Goal: Information Seeking & Learning: Learn about a topic

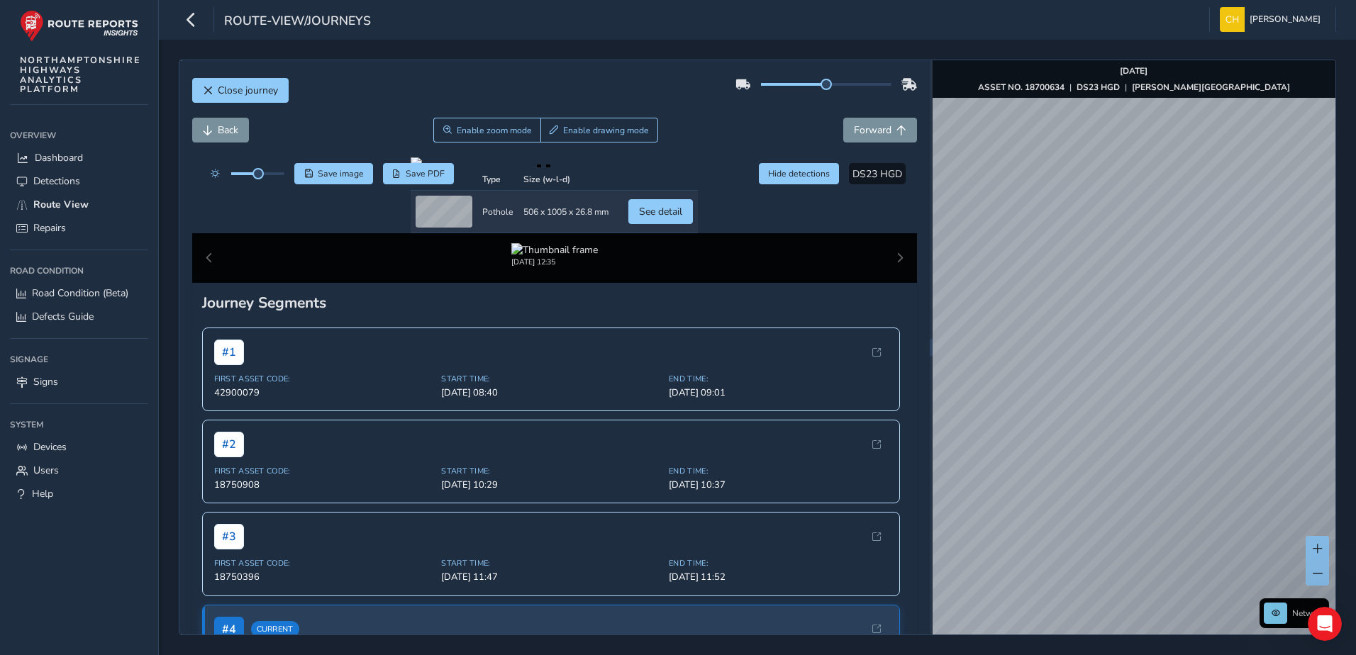
click at [1353, 456] on div "Close journey Back Enable zoom mode Enable drawing mode Forward Click and Drag …" at bounding box center [757, 348] width 1197 height 616
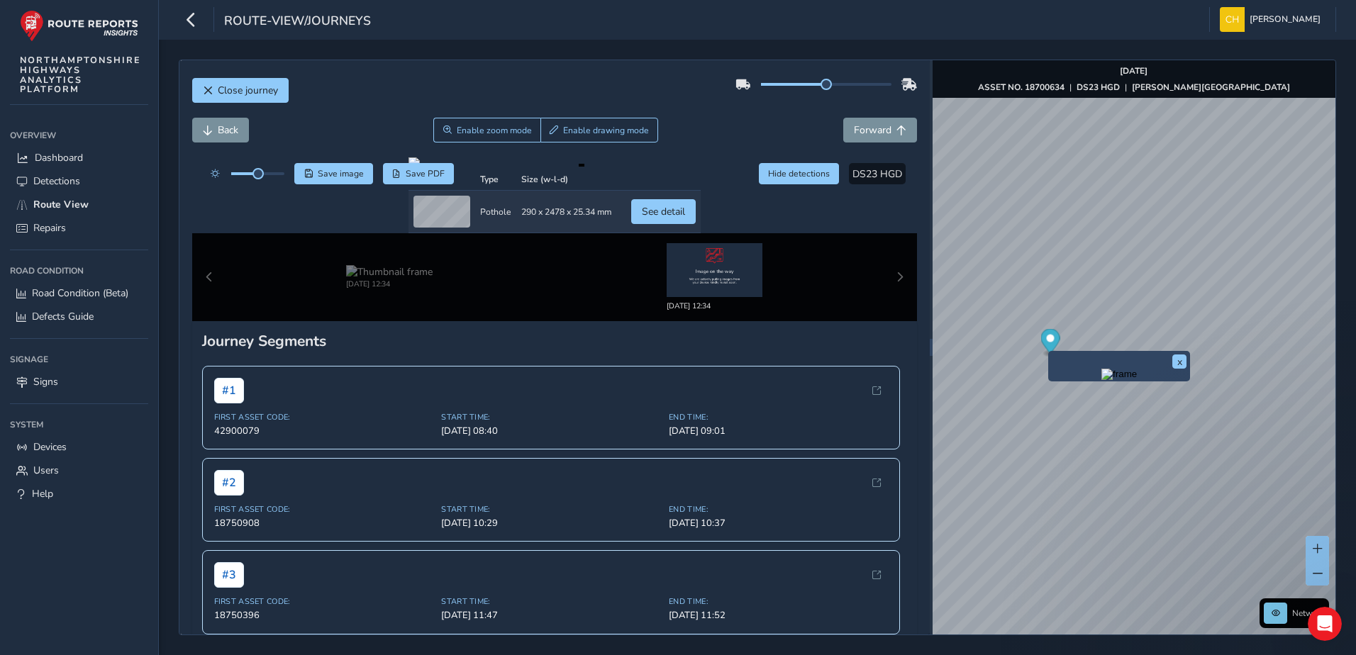
click at [1049, 356] on div "x" at bounding box center [1119, 366] width 142 height 30
click at [1046, 354] on ellipse "Map marker" at bounding box center [1049, 353] width 9 height 5
click at [1053, 357] on div "x" at bounding box center [1119, 366] width 135 height 23
click at [1097, 373] on div "Preview frame" at bounding box center [1119, 374] width 135 height 11
click at [1179, 360] on button "x" at bounding box center [1179, 362] width 14 height 14
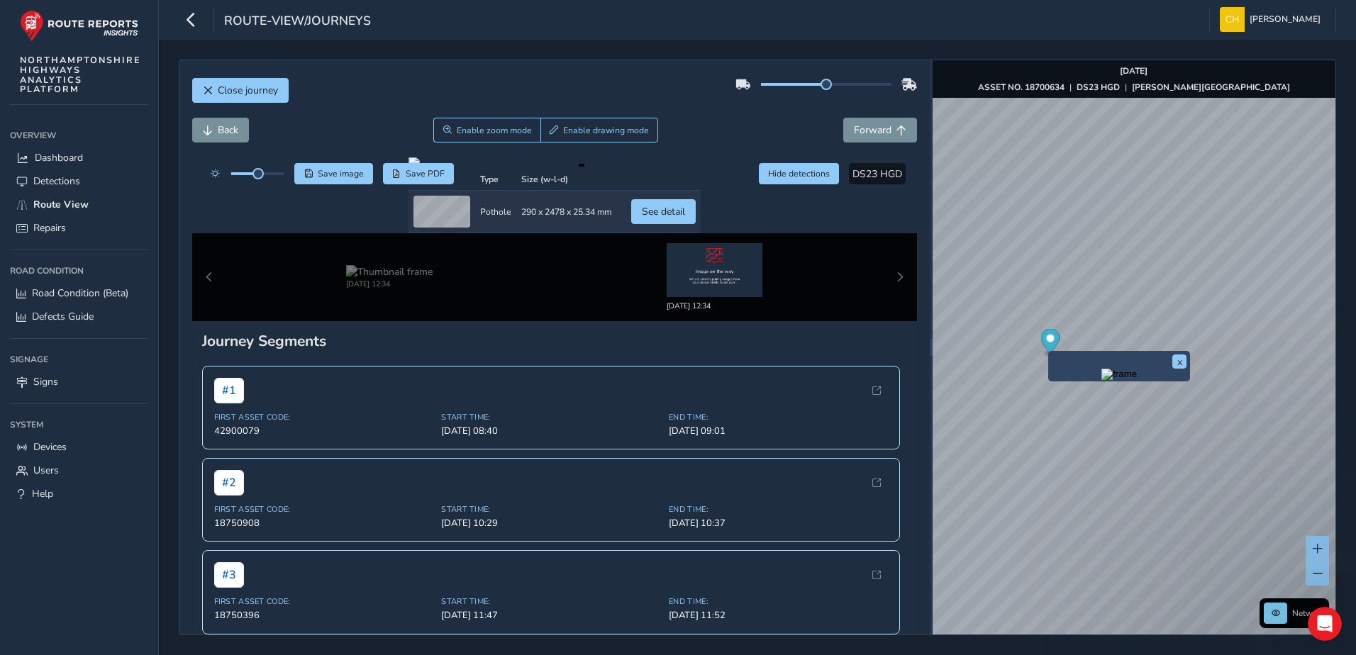
click at [1048, 355] on div "x" at bounding box center [1119, 366] width 142 height 30
click at [682, 213] on button "See detail" at bounding box center [663, 211] width 65 height 25
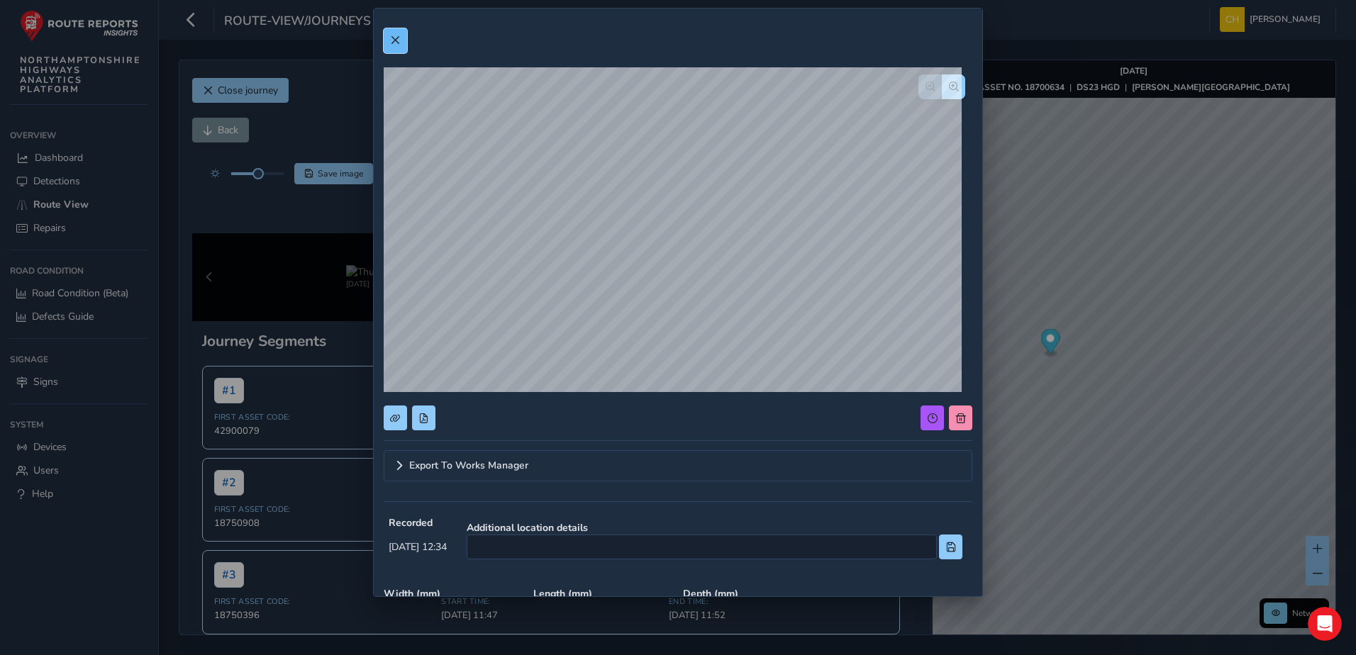
click at [398, 45] on button at bounding box center [395, 40] width 23 height 25
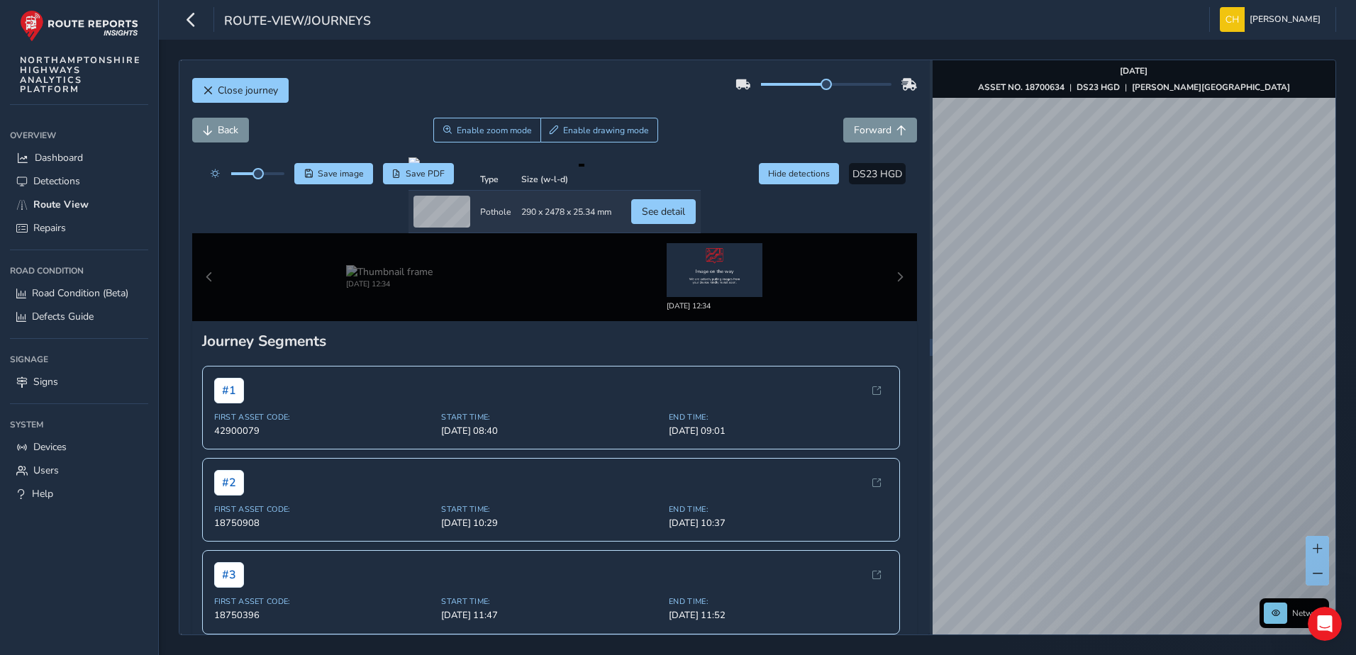
click at [869, 354] on div "Close journey Back Enable zoom mode Enable drawing mode Forward Click and Drag …" at bounding box center [757, 348] width 1157 height 576
click at [914, 311] on div "Close journey Back Enable zoom mode Enable drawing mode Forward Click and Drag …" at bounding box center [757, 348] width 1157 height 576
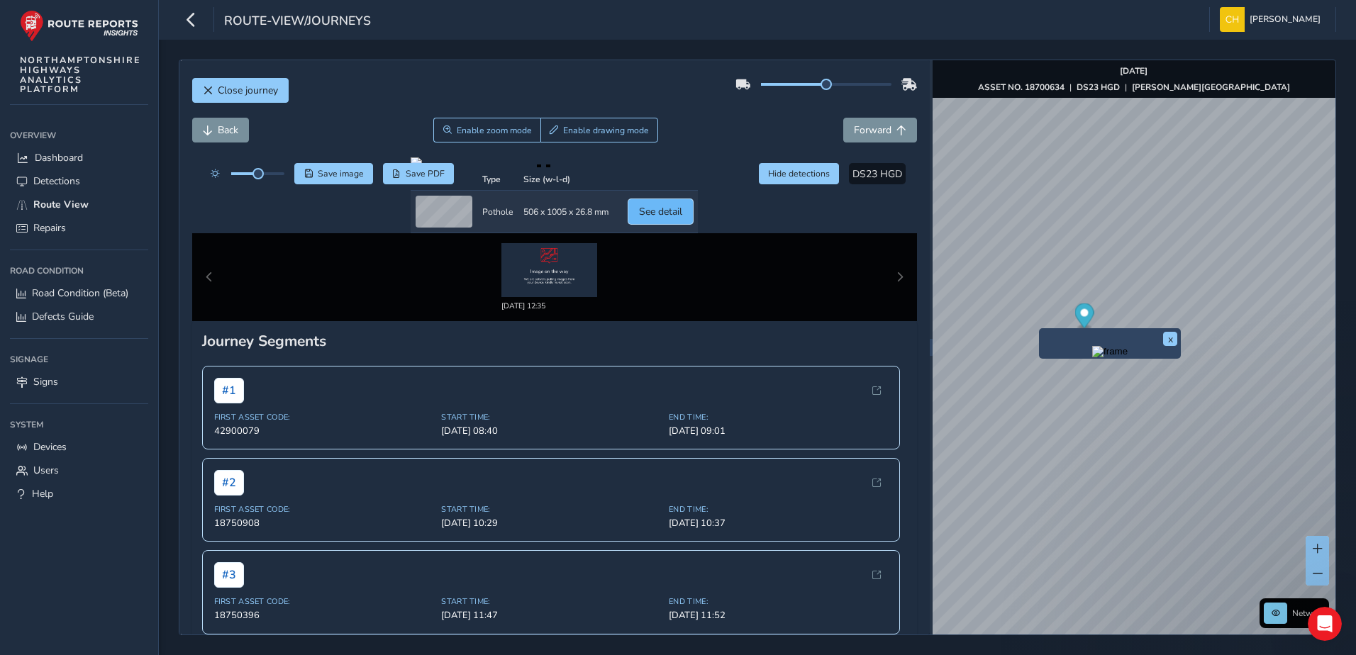
click at [639, 213] on span "See detail" at bounding box center [660, 211] width 43 height 13
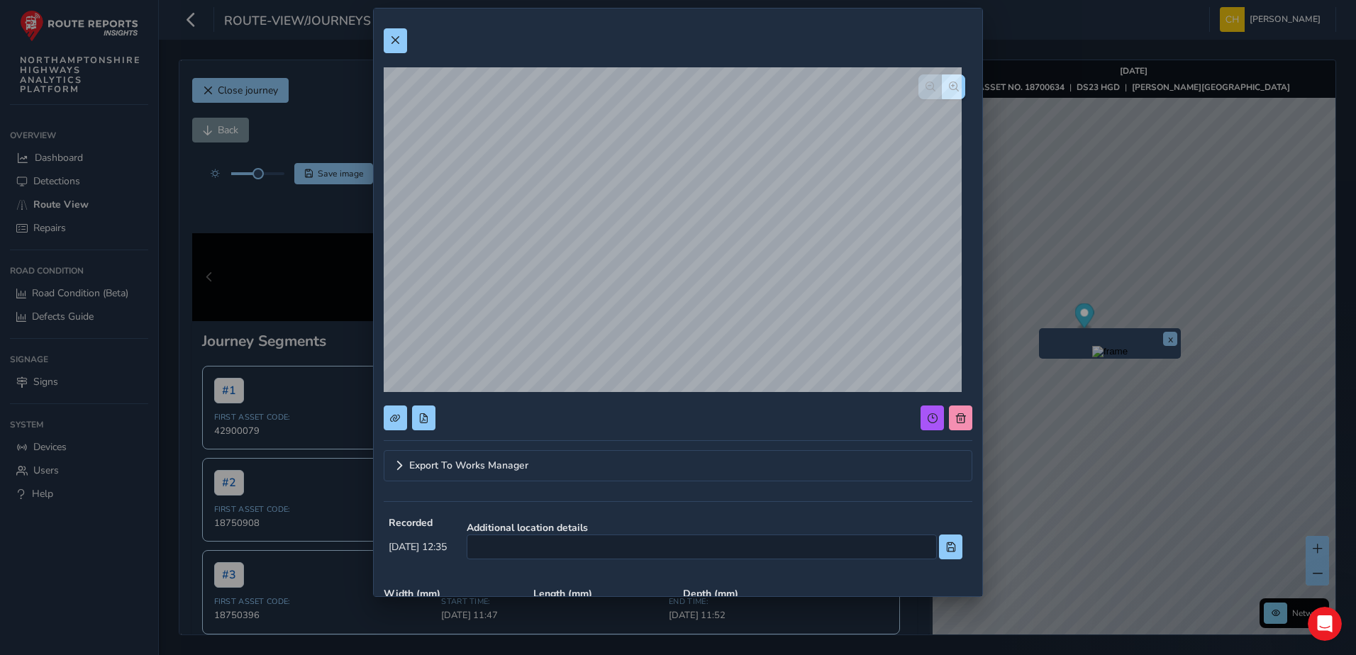
drag, startPoint x: 1201, startPoint y: 506, endPoint x: 1172, endPoint y: 493, distance: 31.4
click at [1200, 501] on div "Export To Works Manager Recorded [DATE] 12:35 Additional location details Width…" at bounding box center [678, 327] width 1356 height 655
drag, startPoint x: 1089, startPoint y: 482, endPoint x: 1031, endPoint y: 456, distance: 62.9
click at [1077, 474] on div "Export To Works Manager Recorded [DATE] 12:35 Additional location details Width…" at bounding box center [678, 327] width 1356 height 655
click at [389, 36] on button at bounding box center [395, 40] width 23 height 25
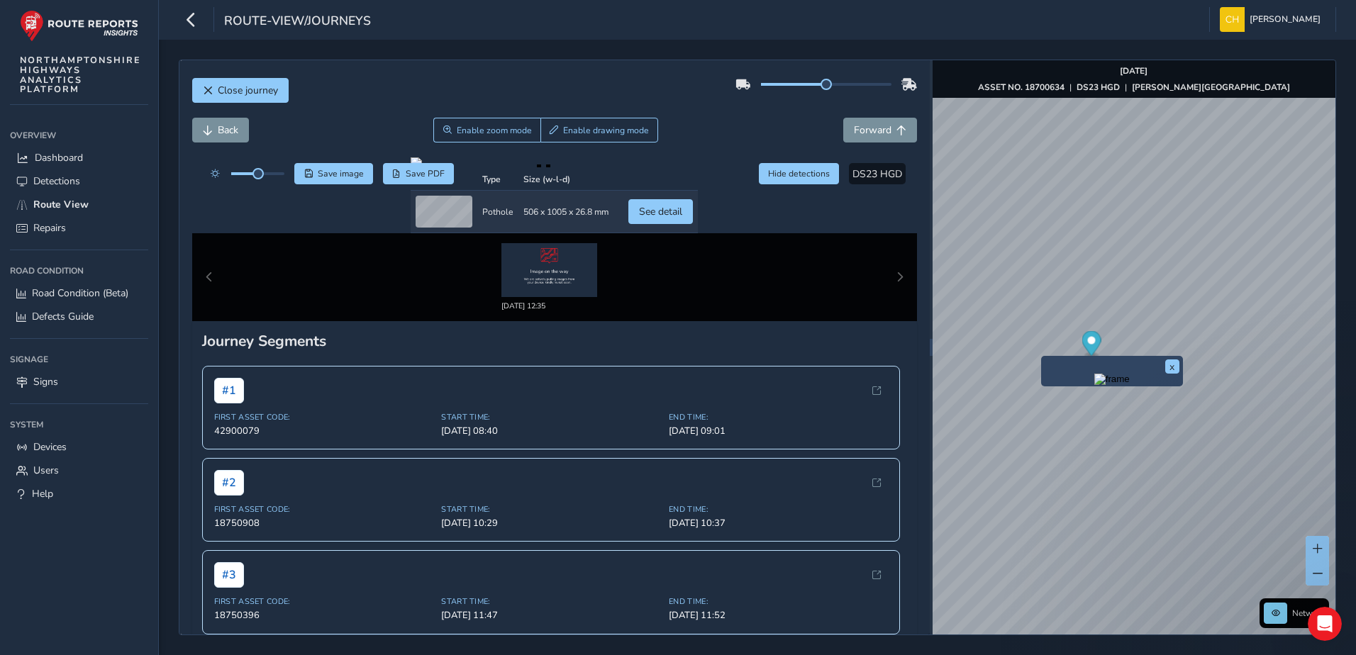
click at [1044, 356] on div "x" at bounding box center [1112, 371] width 142 height 30
click at [887, 277] on div "[DATE] 12:35" at bounding box center [555, 277] width 726 height 88
click at [888, 274] on div "[DATE] 12:35" at bounding box center [555, 277] width 726 height 88
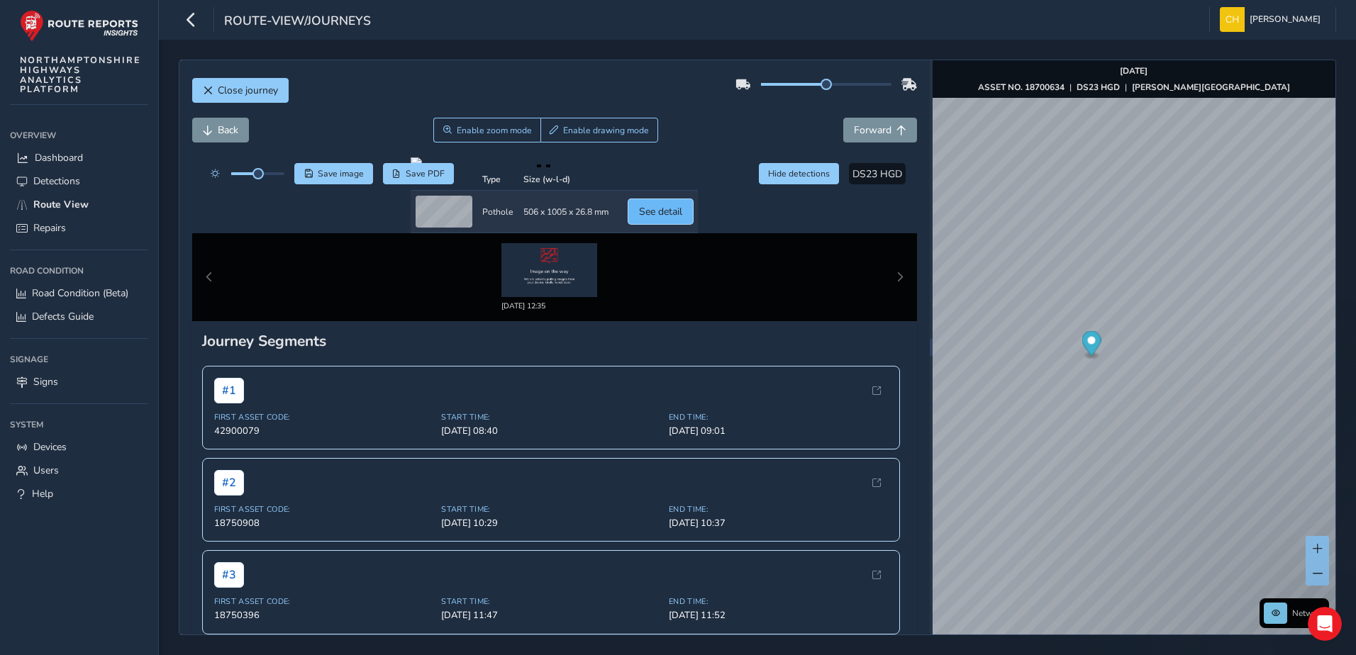
click at [656, 210] on span "See detail" at bounding box center [660, 211] width 43 height 13
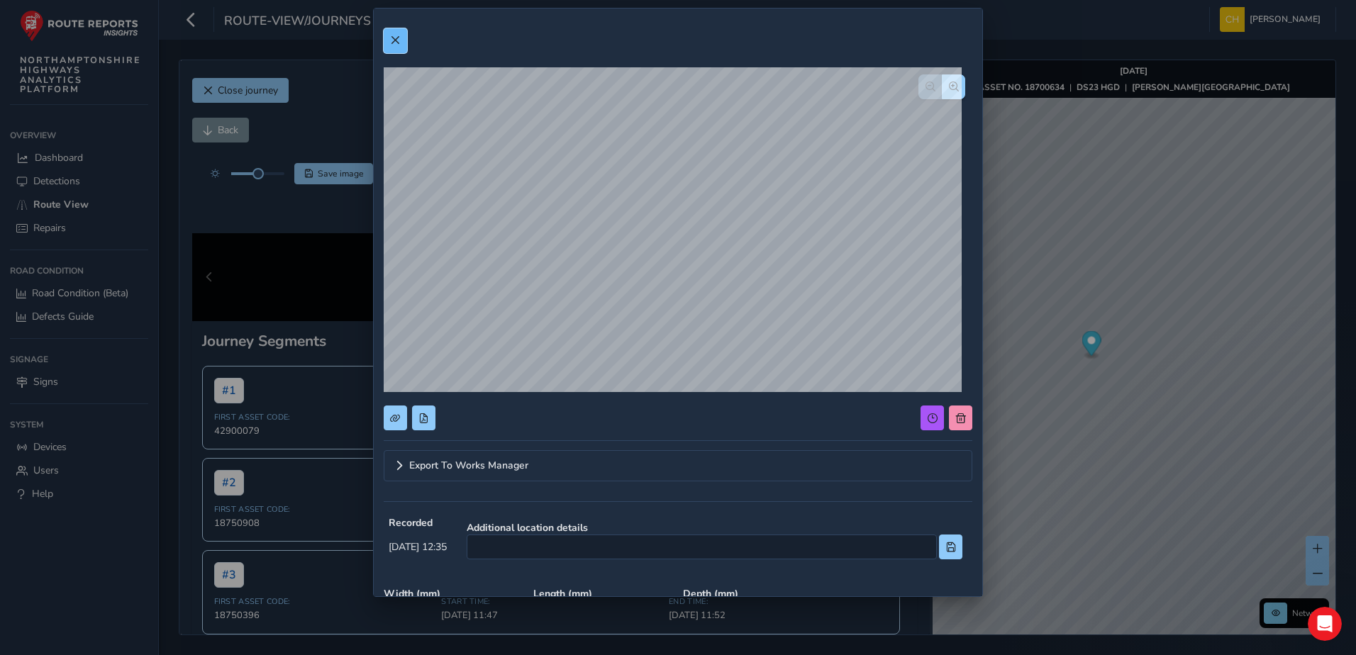
click at [396, 46] on button at bounding box center [395, 40] width 23 height 25
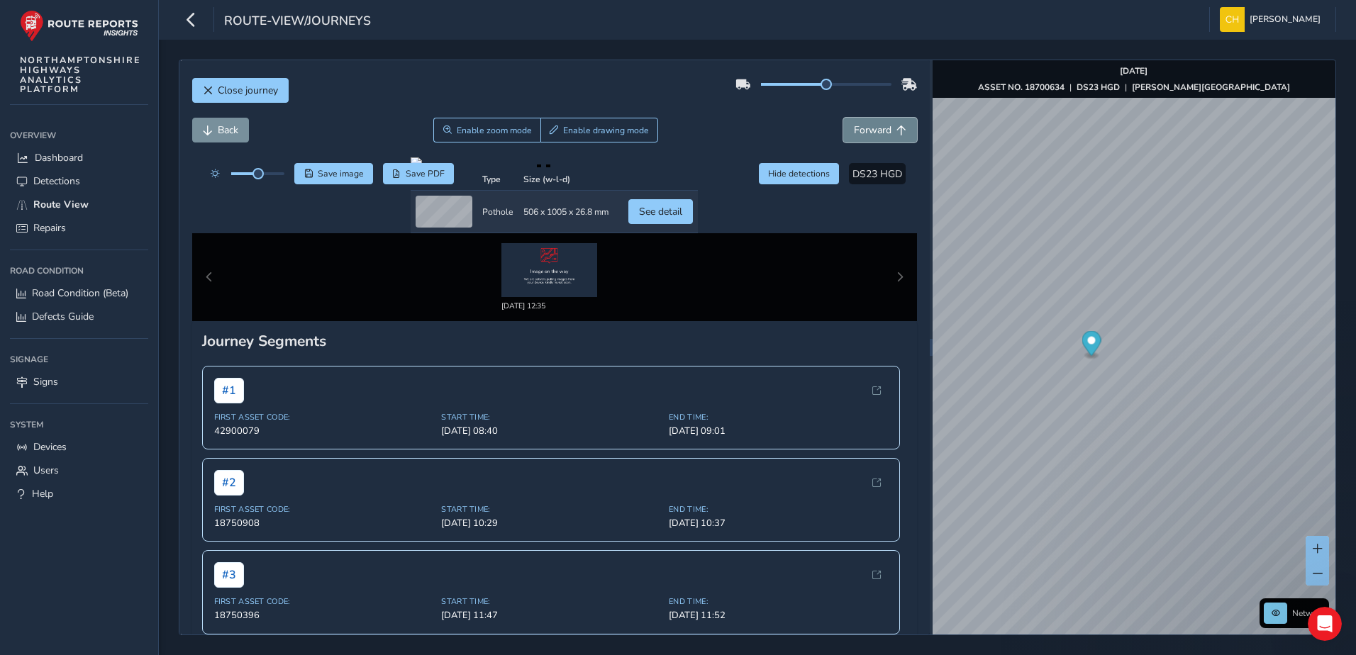
click at [872, 126] on span "Forward" at bounding box center [873, 129] width 38 height 13
click at [869, 128] on span "Forward" at bounding box center [873, 129] width 38 height 13
click at [233, 133] on span "Back" at bounding box center [228, 129] width 21 height 13
click at [233, 132] on span "Back" at bounding box center [228, 129] width 21 height 13
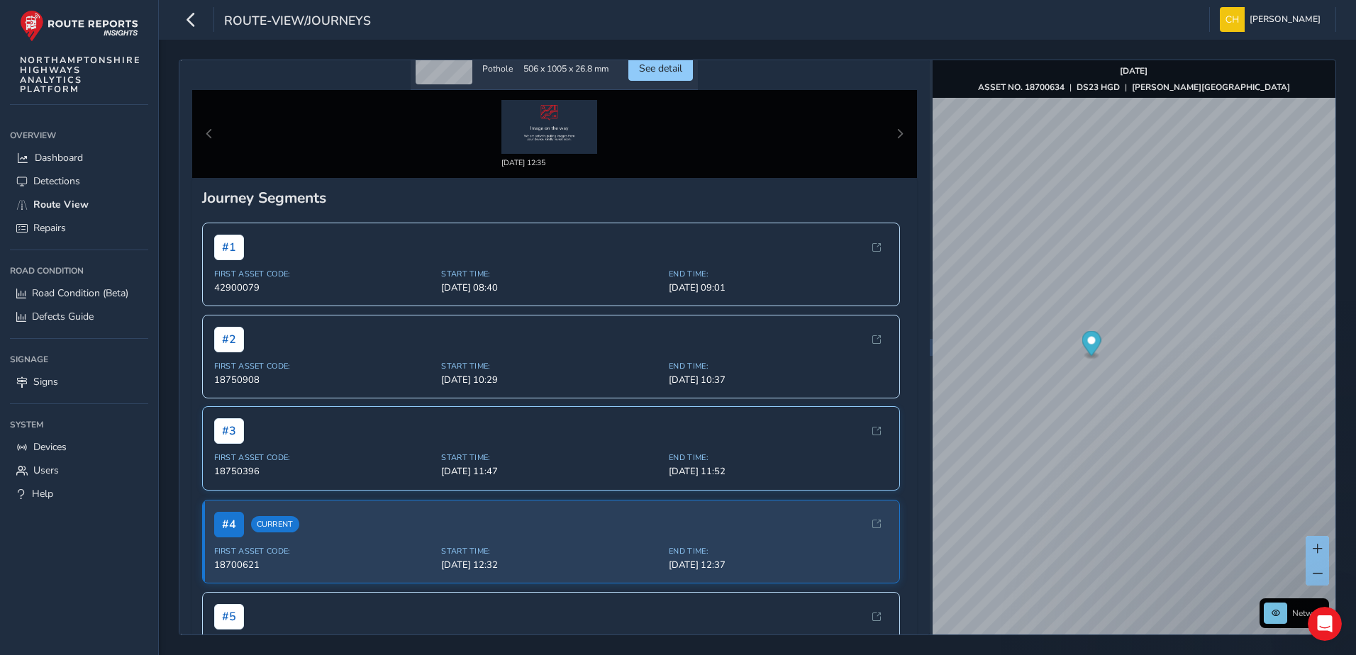
scroll to position [214, 0]
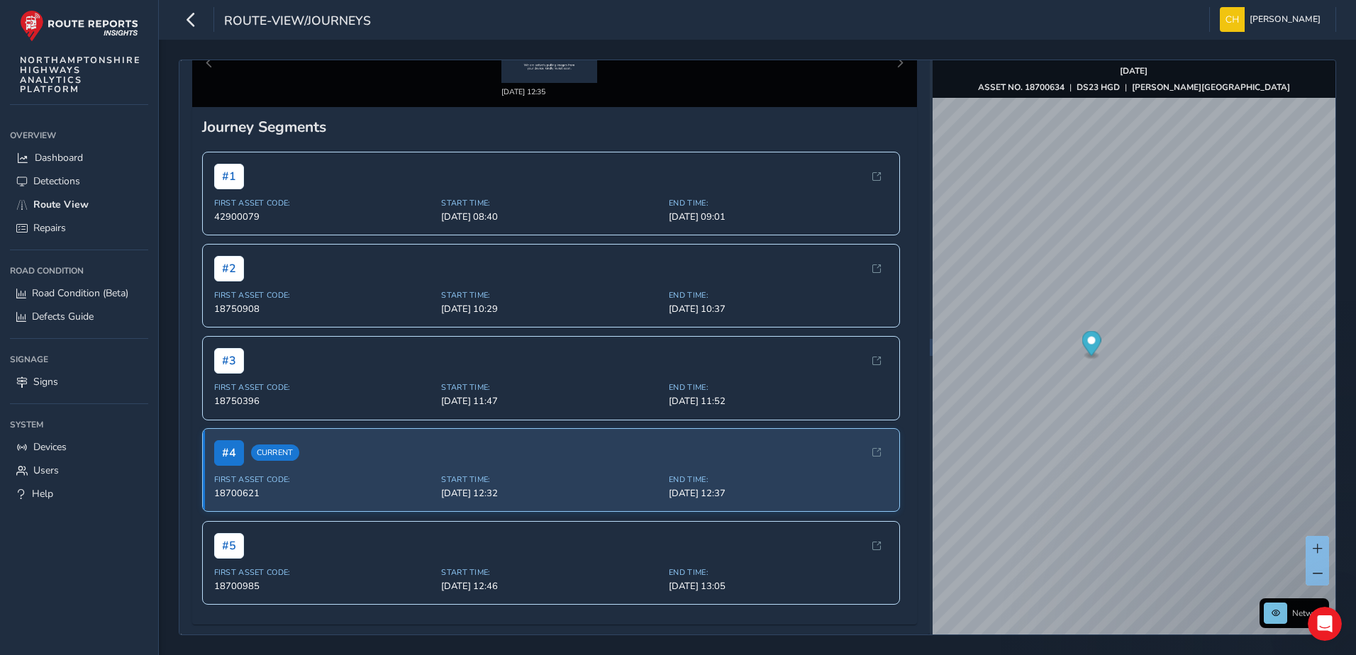
click at [535, 469] on div "# 4 Current First Asset Code: 18700621 Start Time: [DATE] 12:32 End Time: [DATE…" at bounding box center [551, 470] width 699 height 84
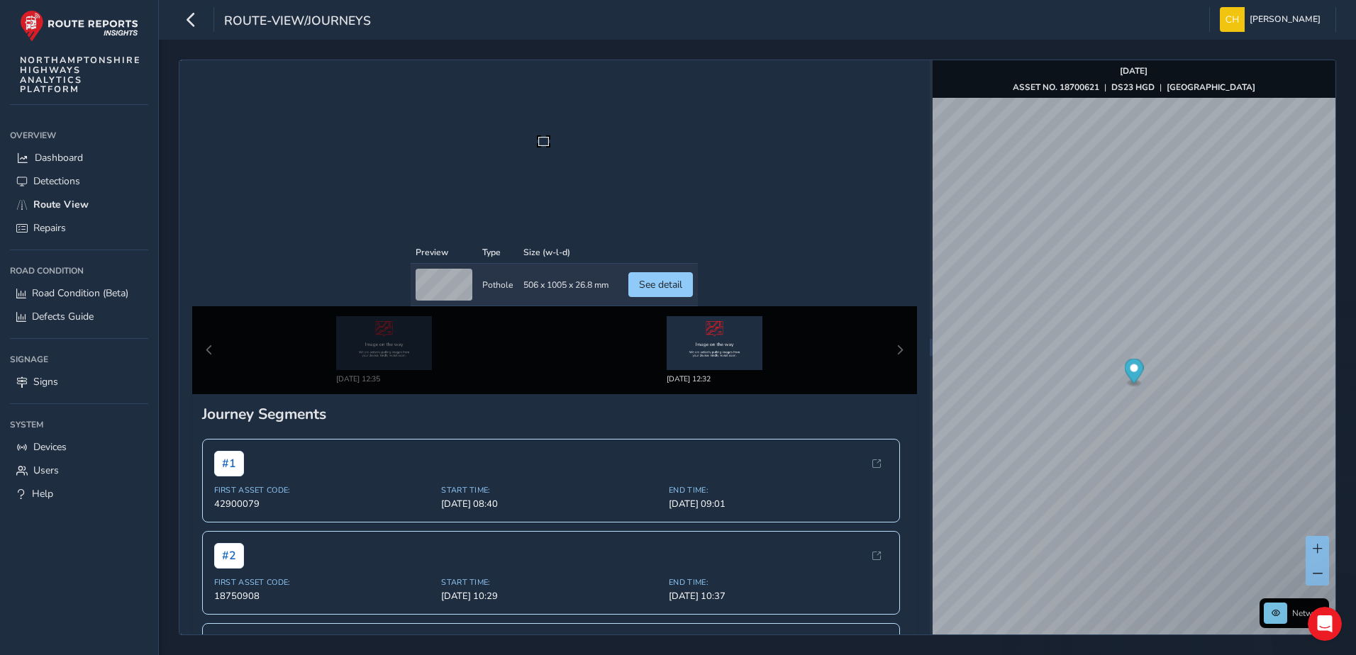
scroll to position [150, 0]
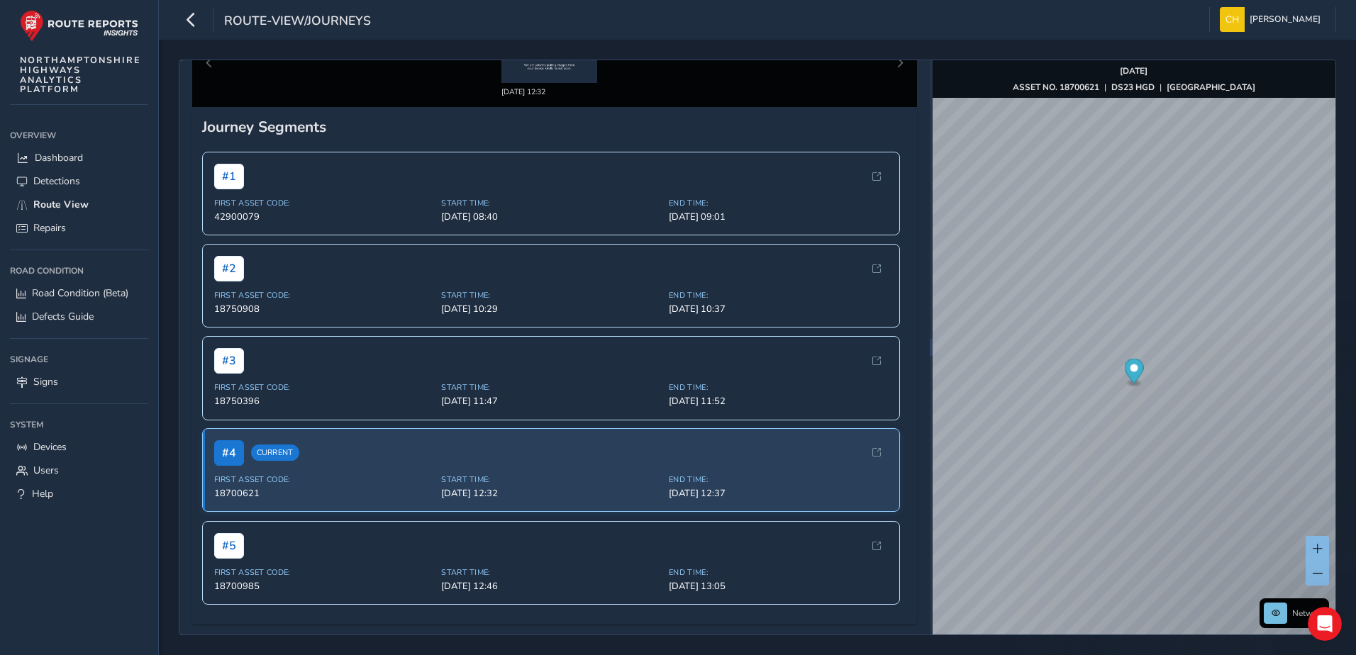
click at [282, 444] on div "# 4 Current" at bounding box center [256, 453] width 85 height 26
click at [282, 448] on span "Current" at bounding box center [275, 453] width 48 height 16
click at [455, 384] on span "Start Time:" at bounding box center [550, 387] width 219 height 11
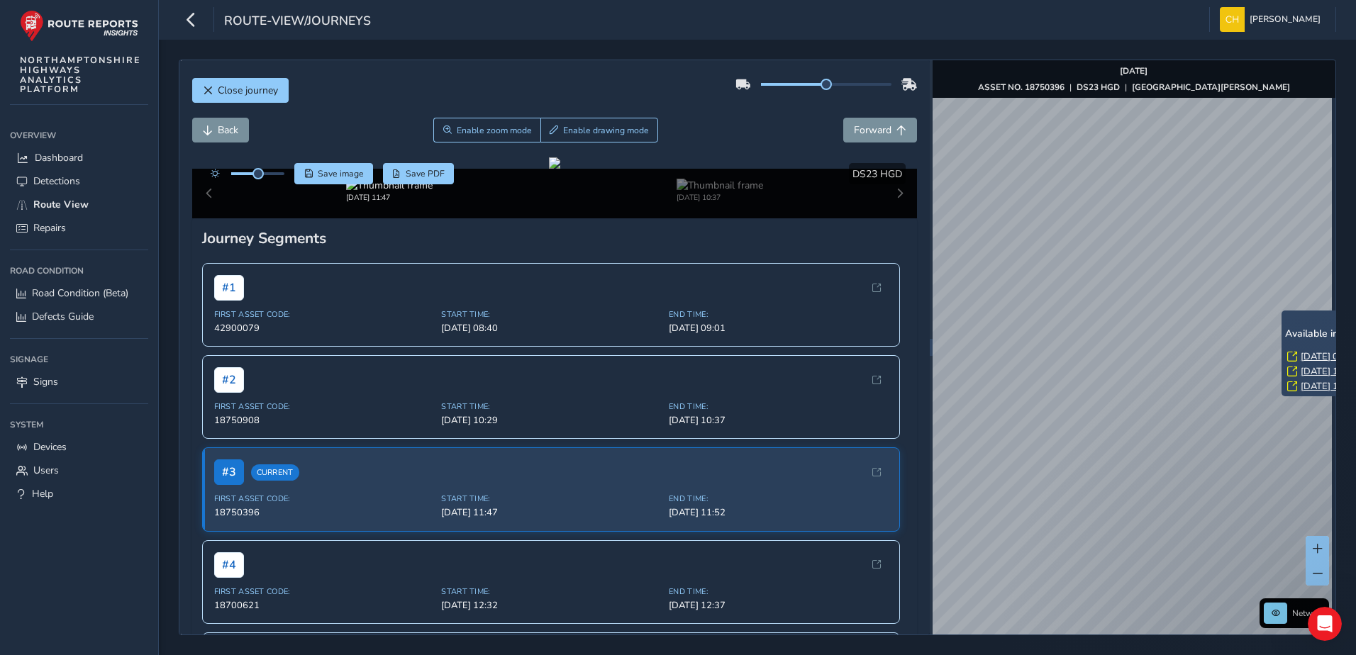
click at [1348, 370] on div "Close journey Back Enable zoom mode Enable drawing mode Forward Click and Drag …" at bounding box center [757, 348] width 1197 height 616
click at [884, 348] on div "Close journey Back Enable zoom mode Enable drawing mode Forward Click and Drag …" at bounding box center [757, 348] width 1157 height 576
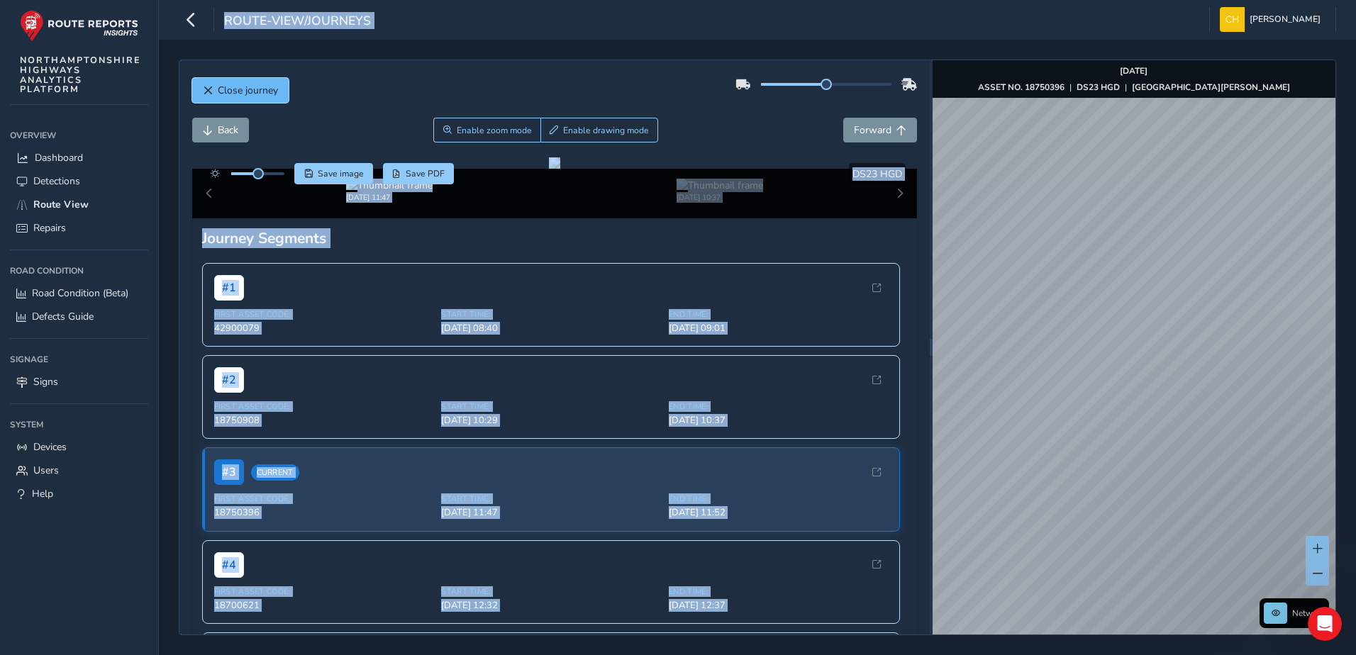
click at [250, 88] on span "Close journey" at bounding box center [248, 90] width 60 height 13
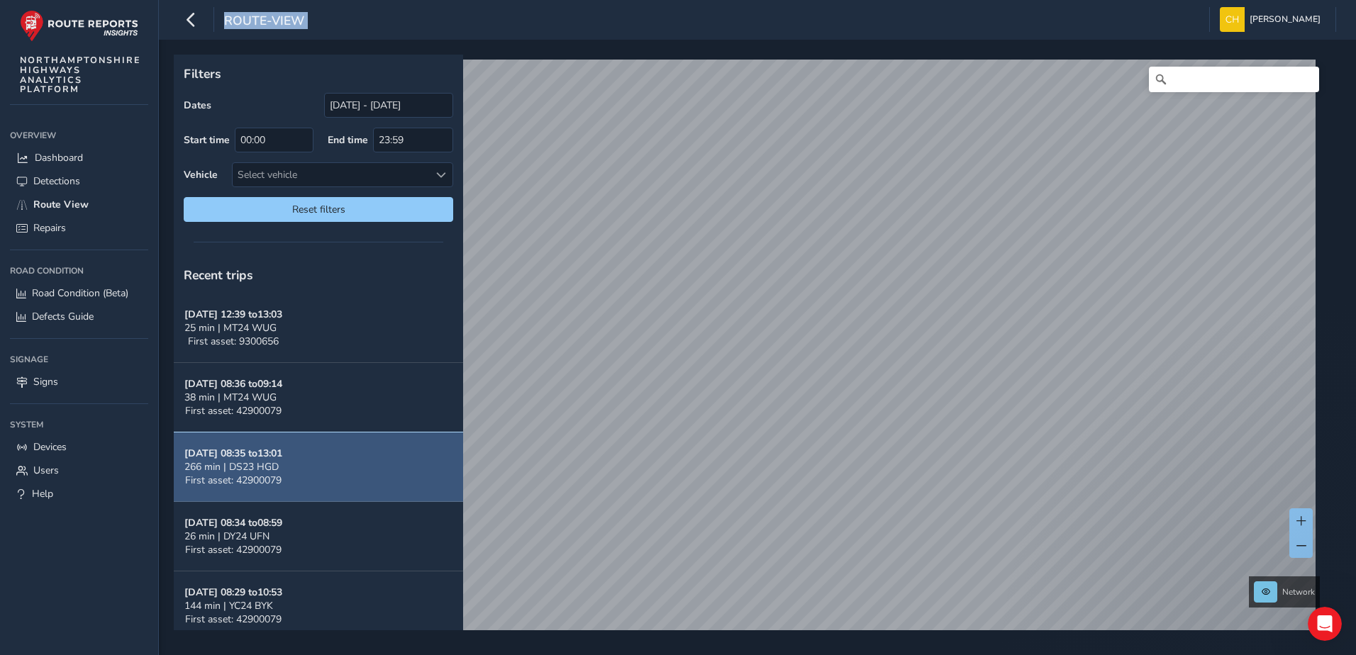
click at [245, 473] on span "266 min | DS23 HGD" at bounding box center [231, 466] width 94 height 13
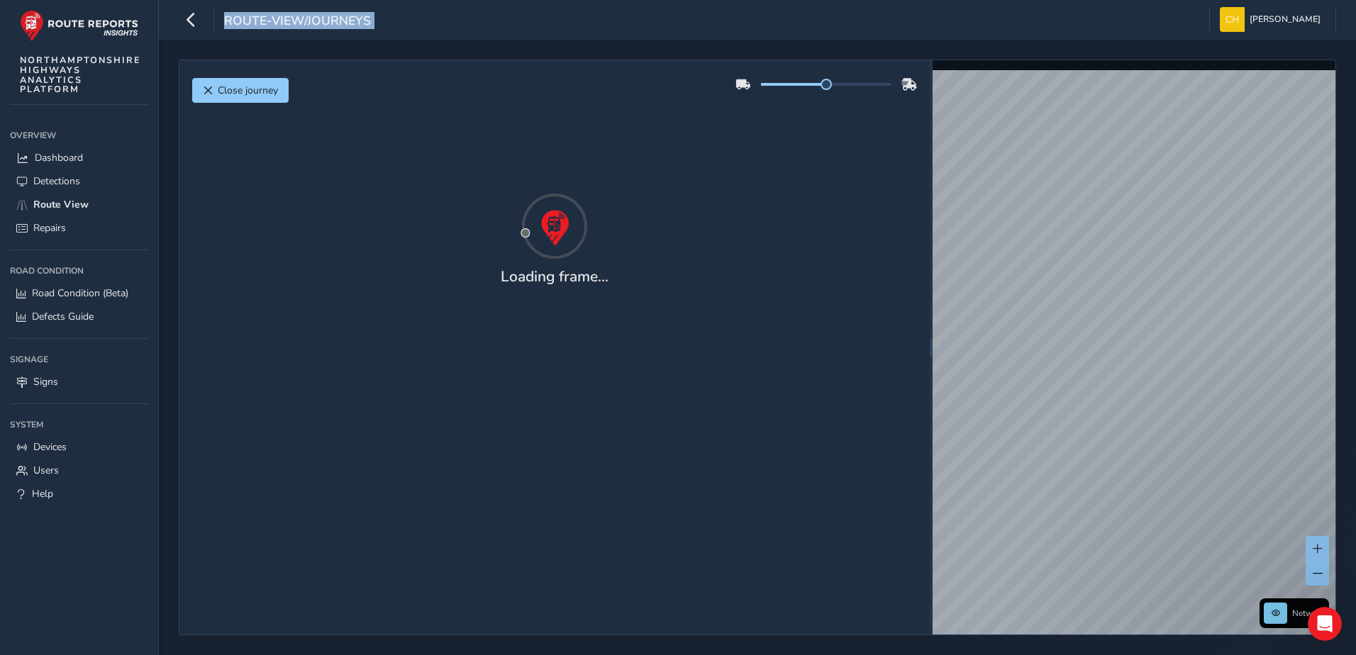
click at [245, 472] on div "Close journey Loading frame..." at bounding box center [554, 347] width 750 height 574
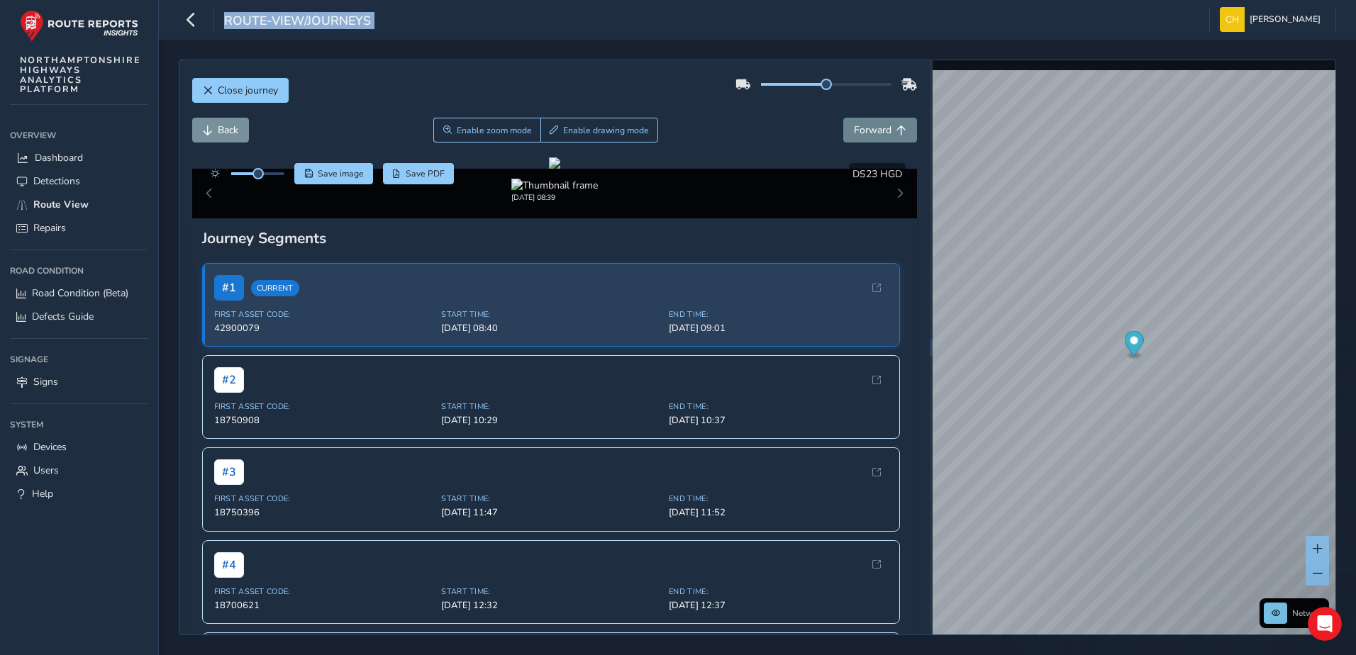
click at [872, 135] on span "Forward" at bounding box center [873, 129] width 38 height 13
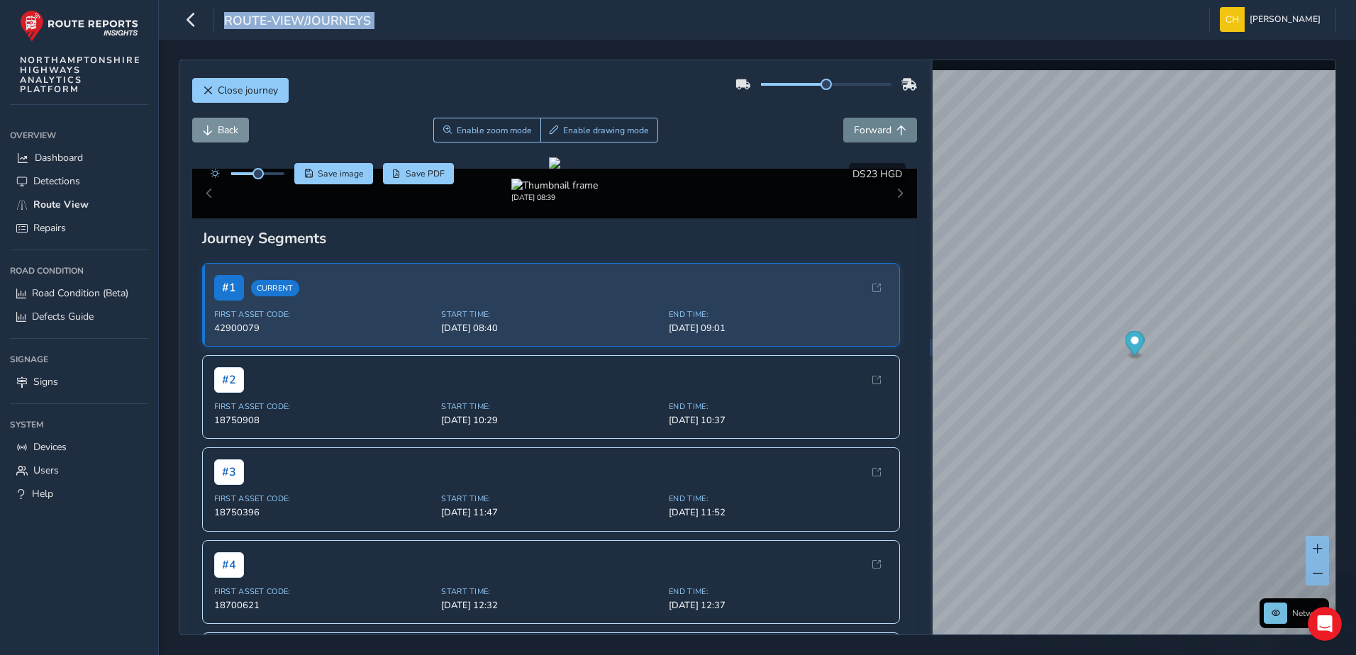
click at [872, 135] on span "Forward" at bounding box center [873, 129] width 38 height 13
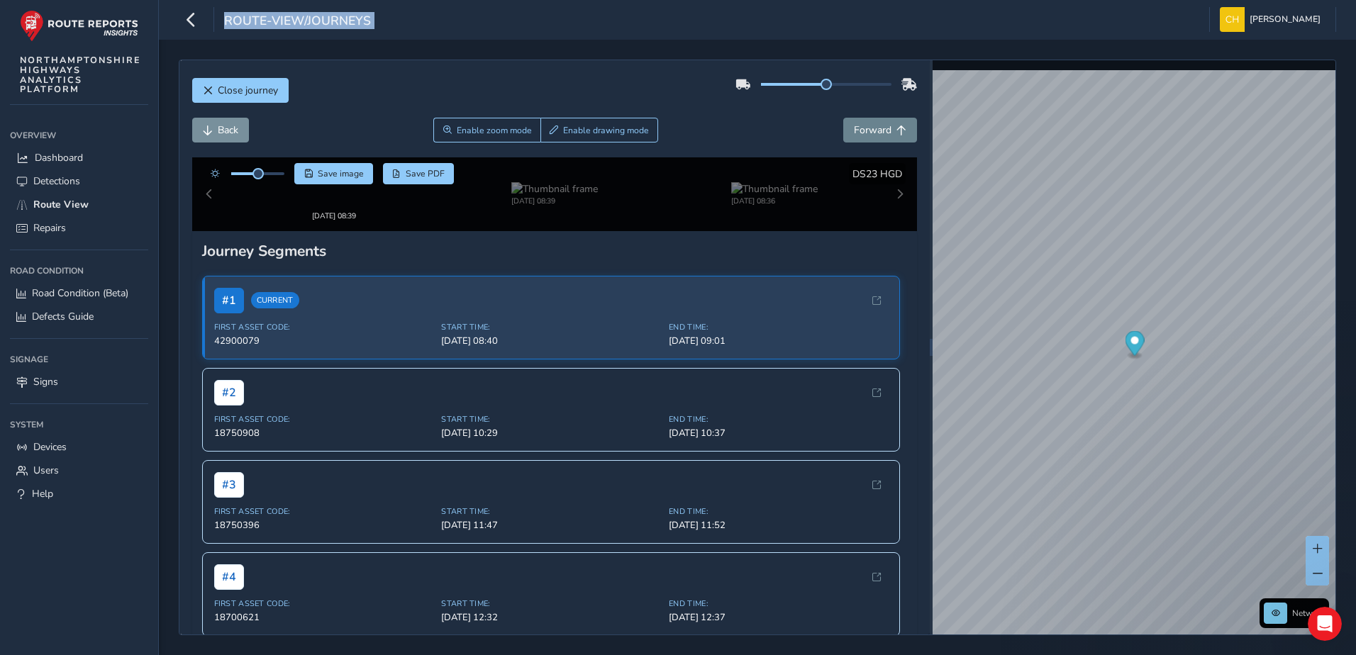
click at [872, 135] on span "Forward" at bounding box center [873, 129] width 38 height 13
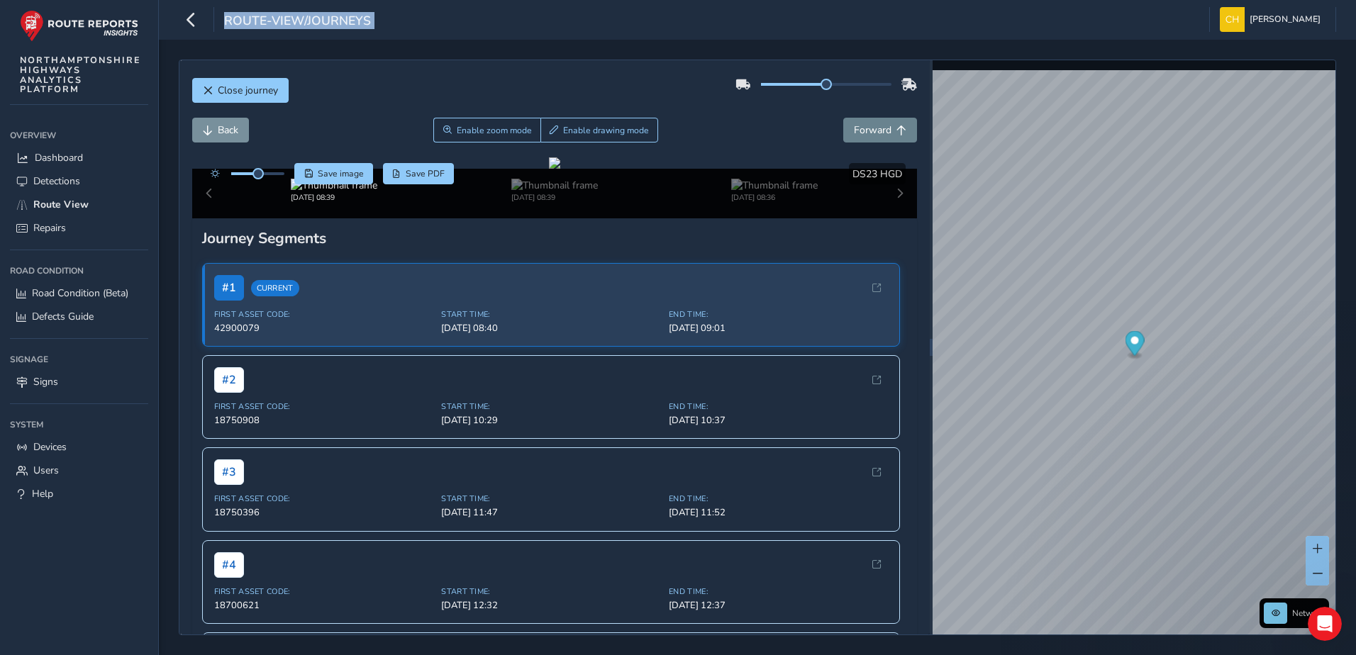
click at [872, 135] on span "Forward" at bounding box center [873, 129] width 38 height 13
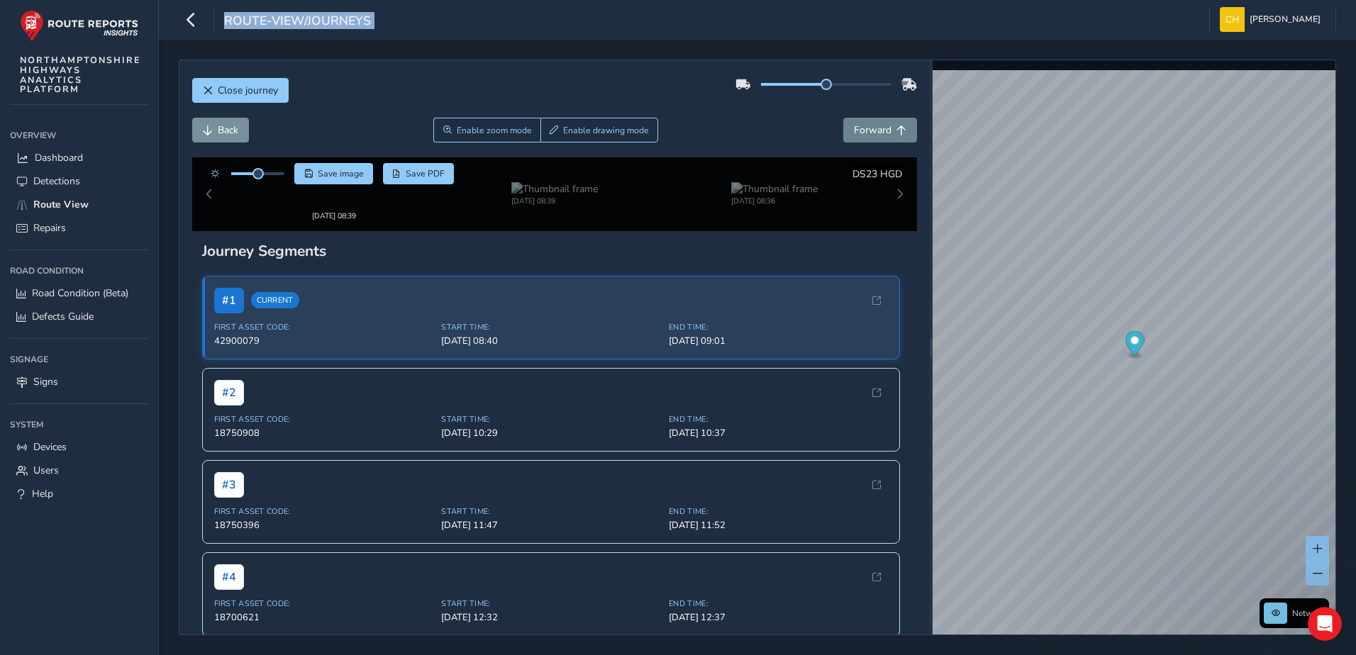
click at [872, 135] on span "Forward" at bounding box center [873, 129] width 38 height 13
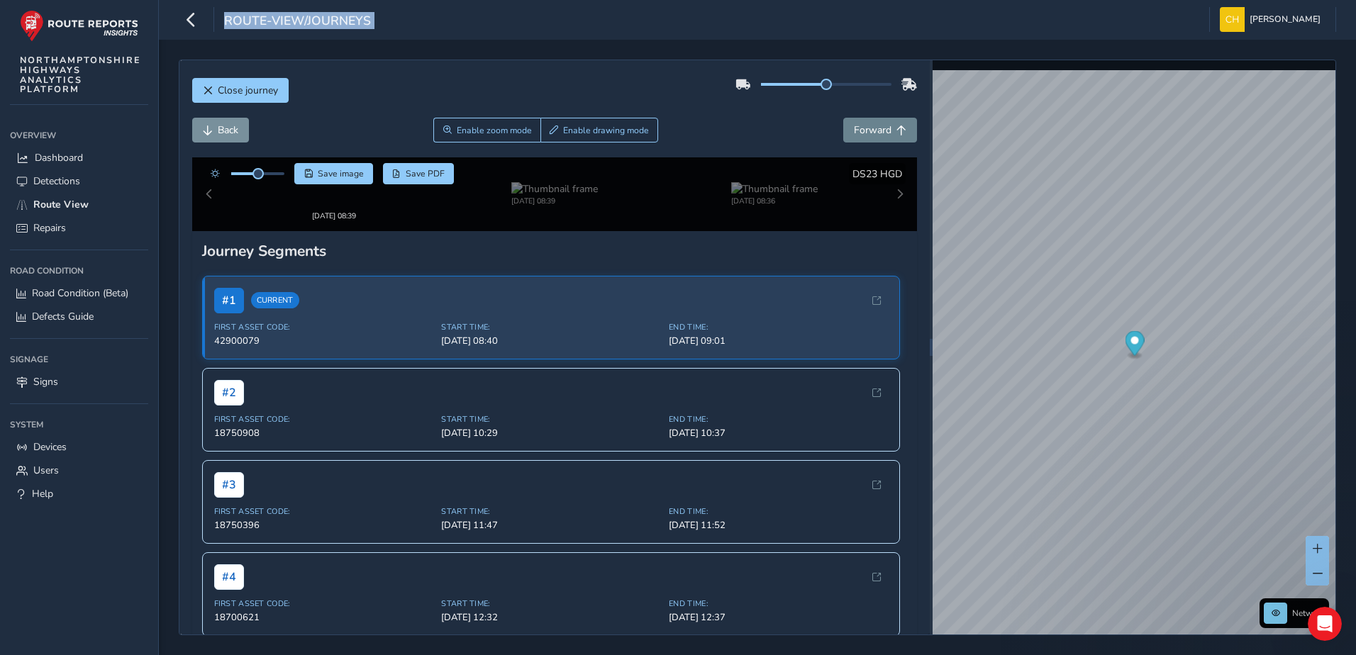
click at [872, 135] on span "Forward" at bounding box center [873, 129] width 38 height 13
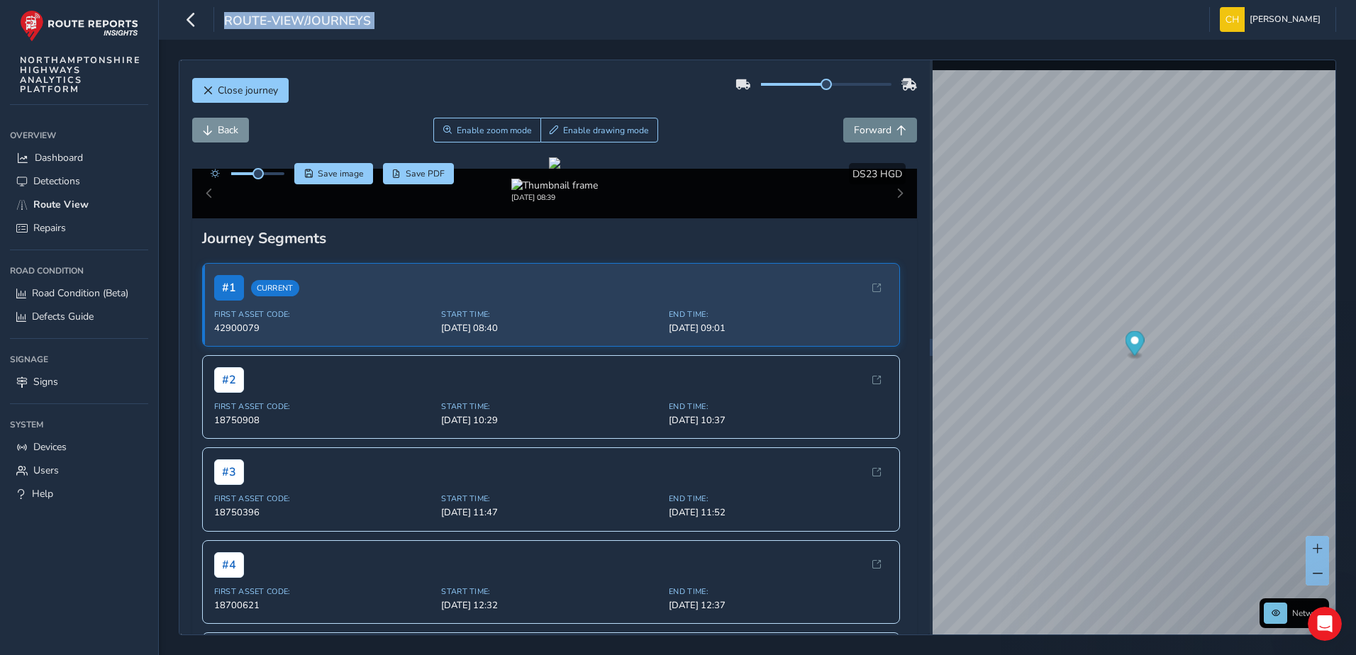
click at [872, 135] on span "Forward" at bounding box center [873, 129] width 38 height 13
click at [872, 133] on span "Forward" at bounding box center [873, 129] width 38 height 13
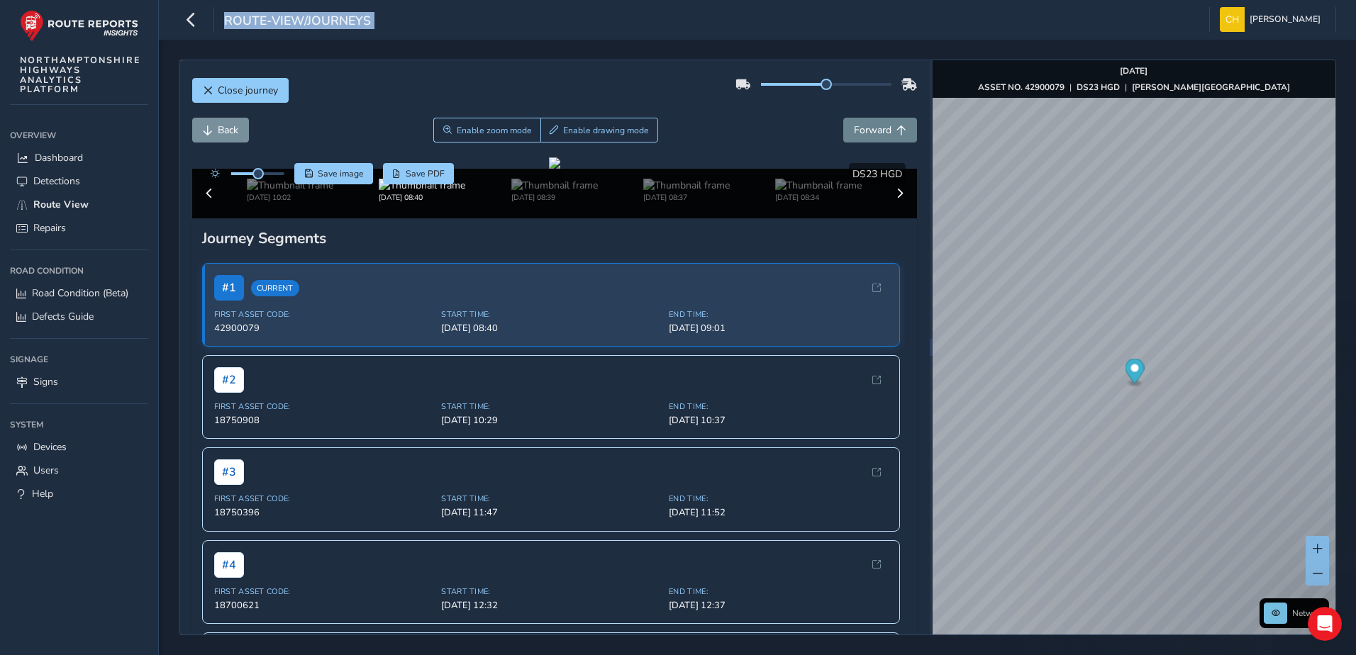
click at [872, 133] on span "Forward" at bounding box center [873, 129] width 38 height 13
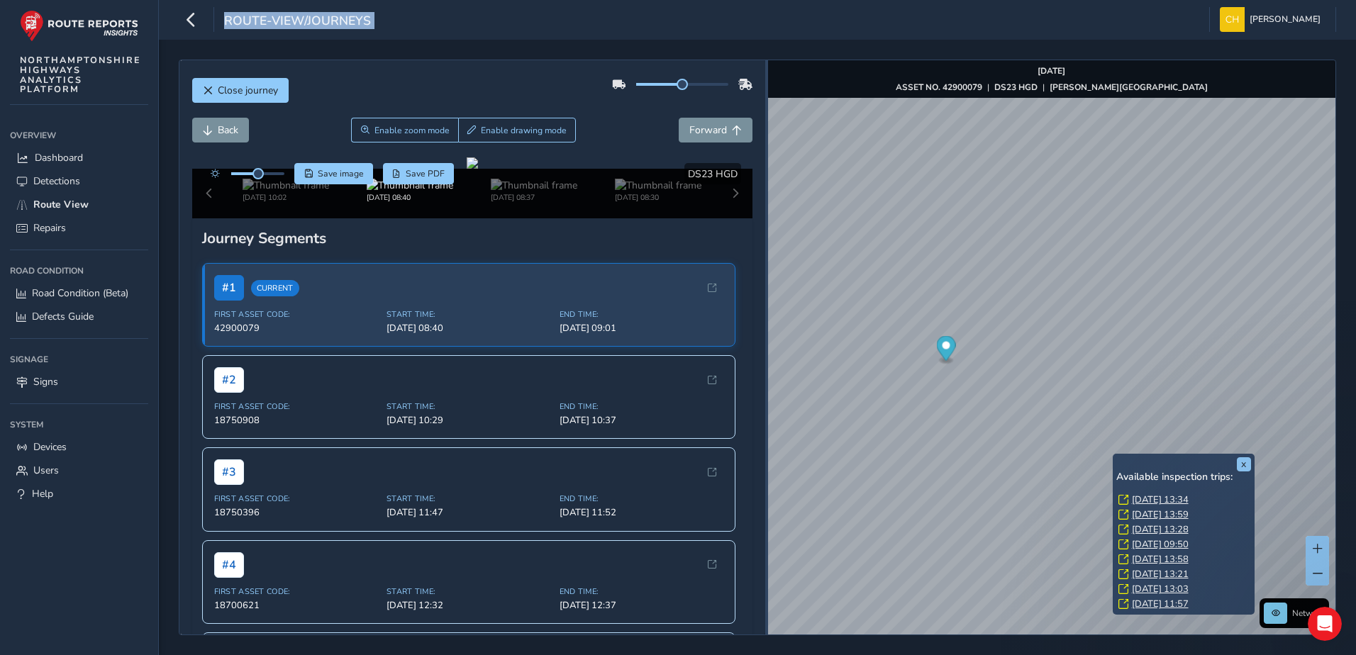
drag, startPoint x: 931, startPoint y: 357, endPoint x: 767, endPoint y: 374, distance: 165.4
click at [767, 374] on div at bounding box center [766, 347] width 3 height 574
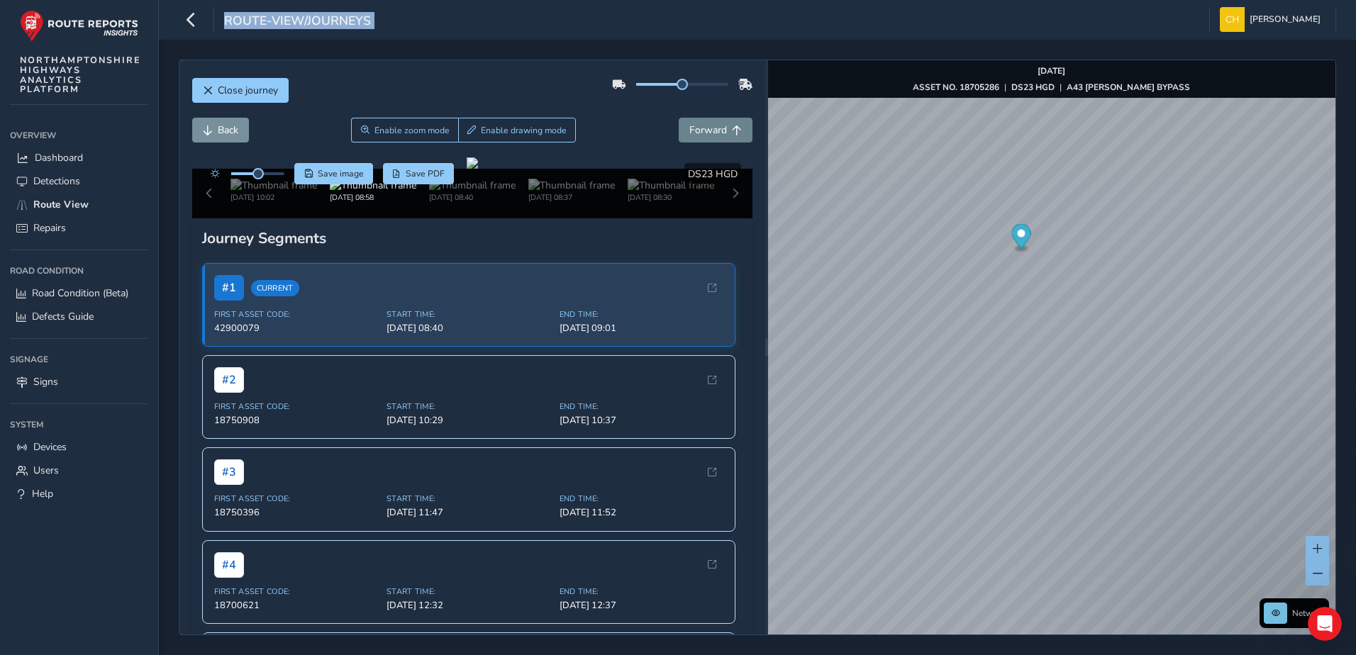
click at [701, 140] on button "Forward" at bounding box center [716, 130] width 74 height 25
click at [698, 133] on span "Forward" at bounding box center [708, 129] width 38 height 13
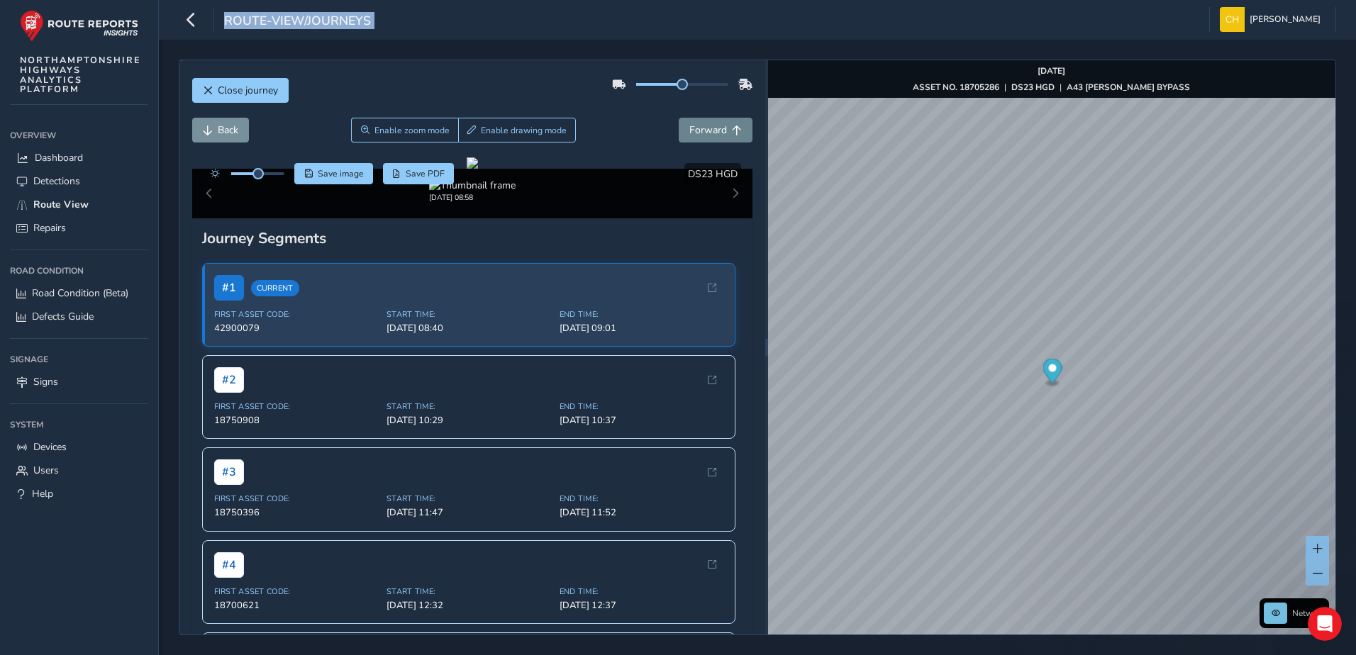
click at [698, 133] on span "Forward" at bounding box center [708, 129] width 38 height 13
click at [696, 134] on span "Forward" at bounding box center [708, 129] width 38 height 13
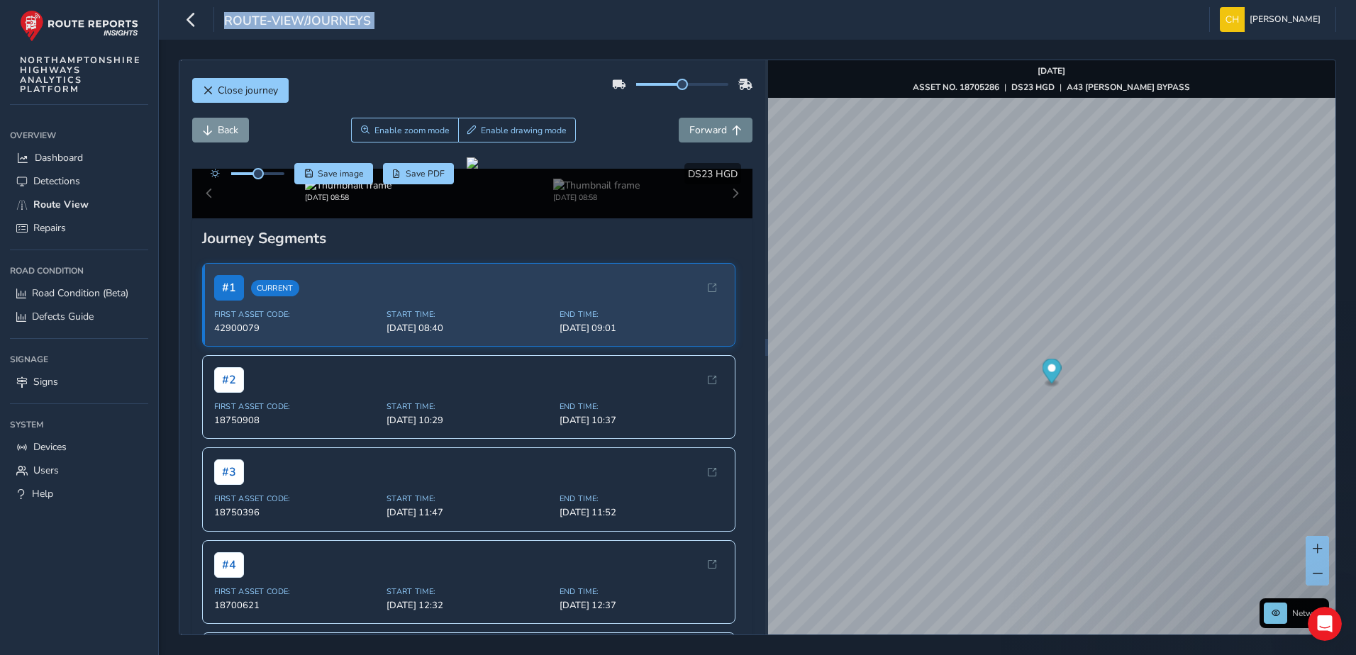
click at [696, 134] on span "Forward" at bounding box center [708, 129] width 38 height 13
click at [696, 131] on span "Forward" at bounding box center [708, 129] width 38 height 13
click at [731, 218] on div "[DATE] 08:58" at bounding box center [472, 194] width 561 height 50
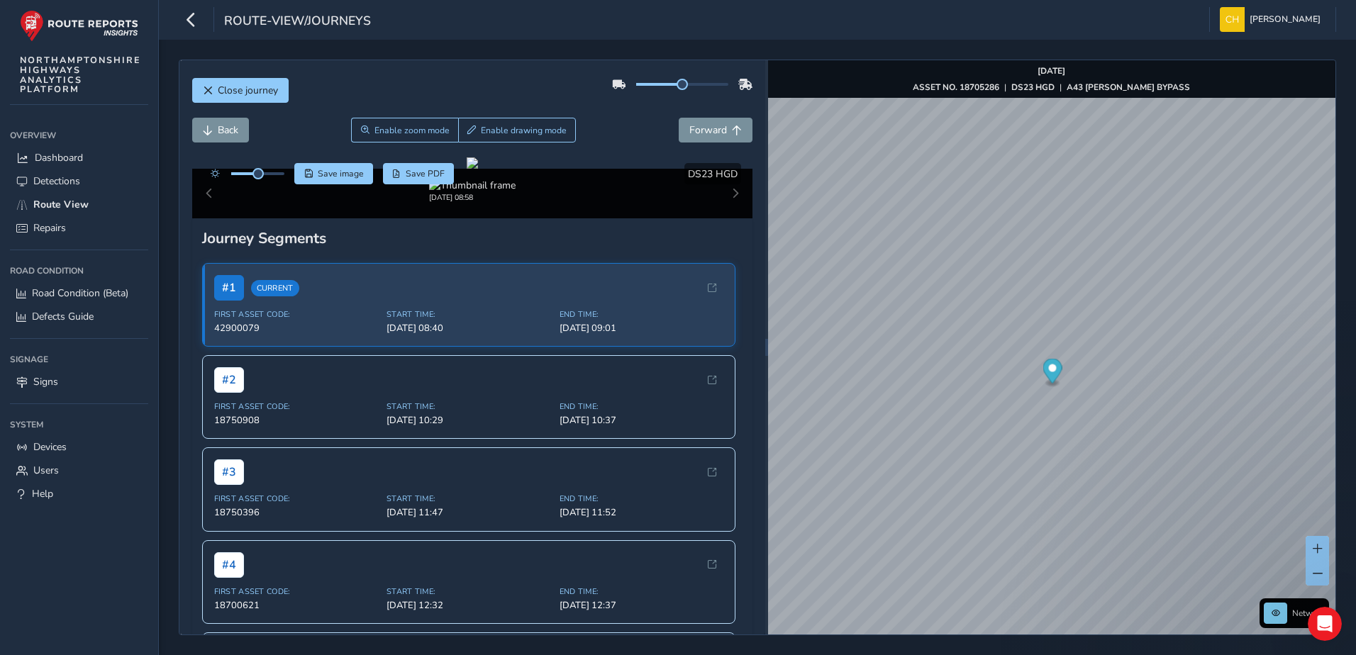
click at [731, 218] on div "[DATE] 08:58" at bounding box center [472, 194] width 561 height 50
click at [723, 218] on div "[DATE] 08:58" at bounding box center [472, 194] width 561 height 50
click at [710, 125] on span "Forward" at bounding box center [708, 129] width 38 height 13
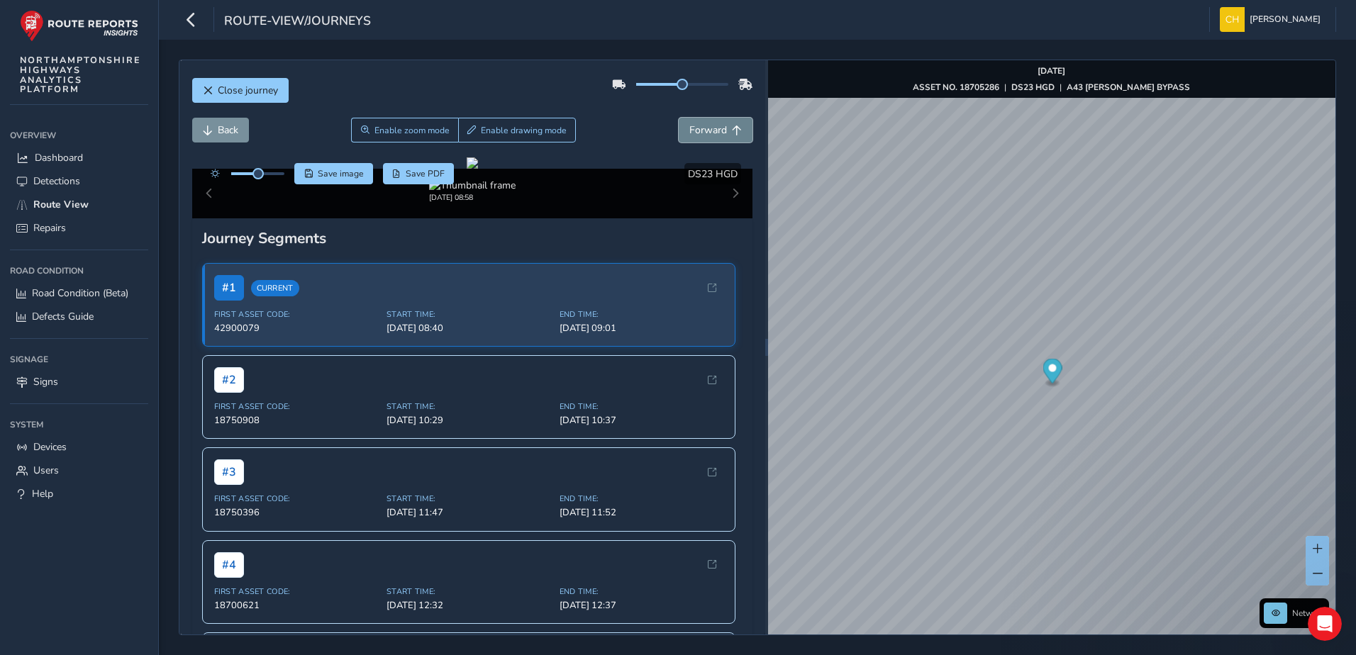
click at [710, 125] on span "Forward" at bounding box center [708, 129] width 38 height 13
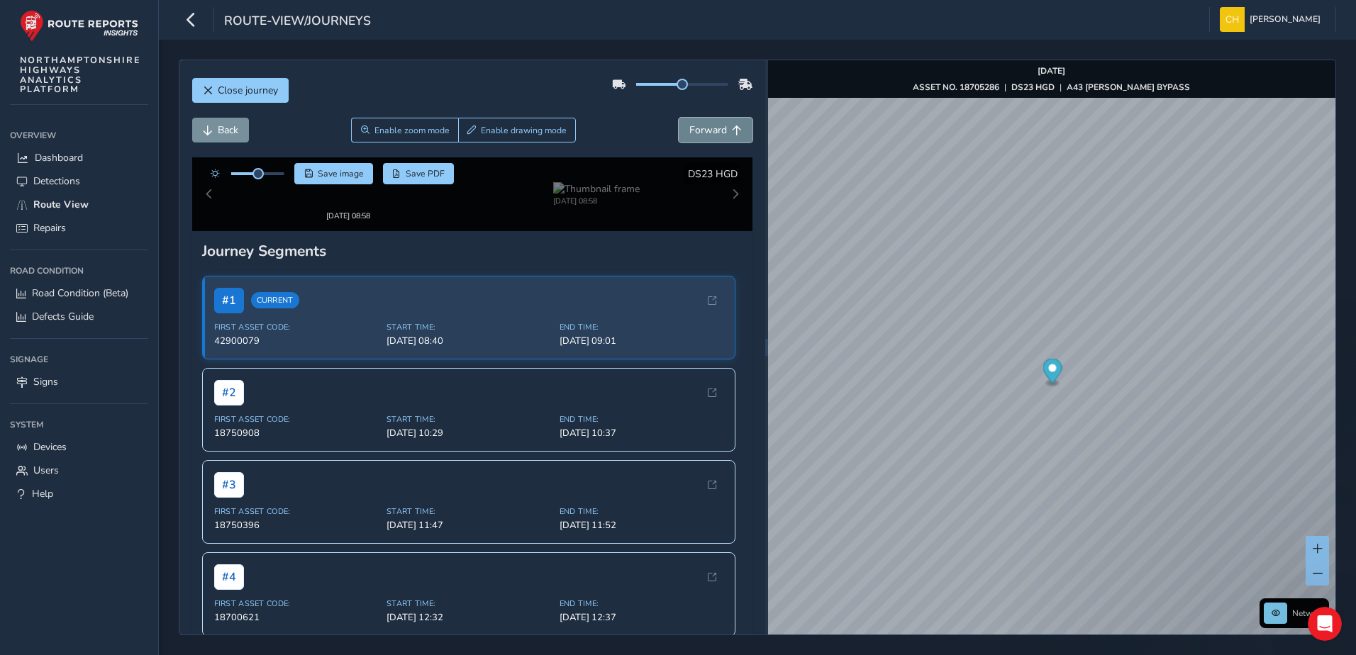
click at [716, 132] on span "Forward" at bounding box center [708, 129] width 38 height 13
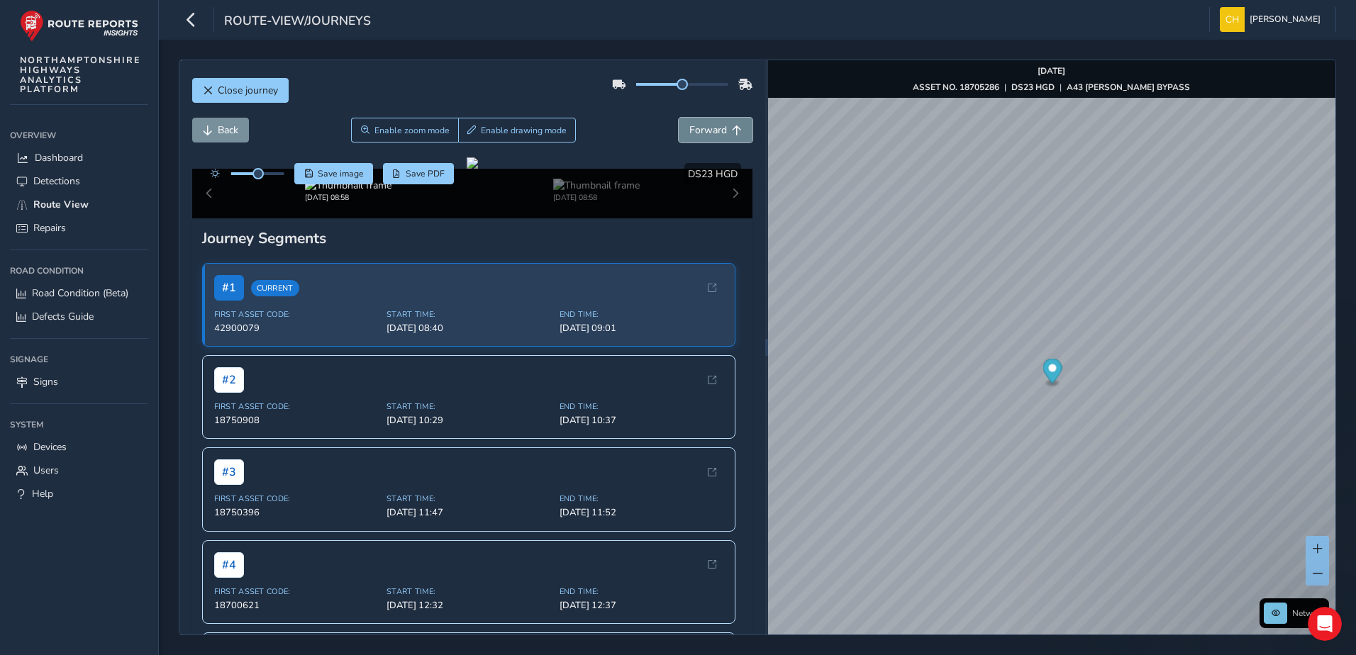
click at [716, 132] on span "Forward" at bounding box center [708, 129] width 38 height 13
click at [723, 218] on div "[DATE] 08:58" at bounding box center [472, 194] width 561 height 50
click at [726, 218] on div "[DATE] 08:58" at bounding box center [472, 194] width 561 height 50
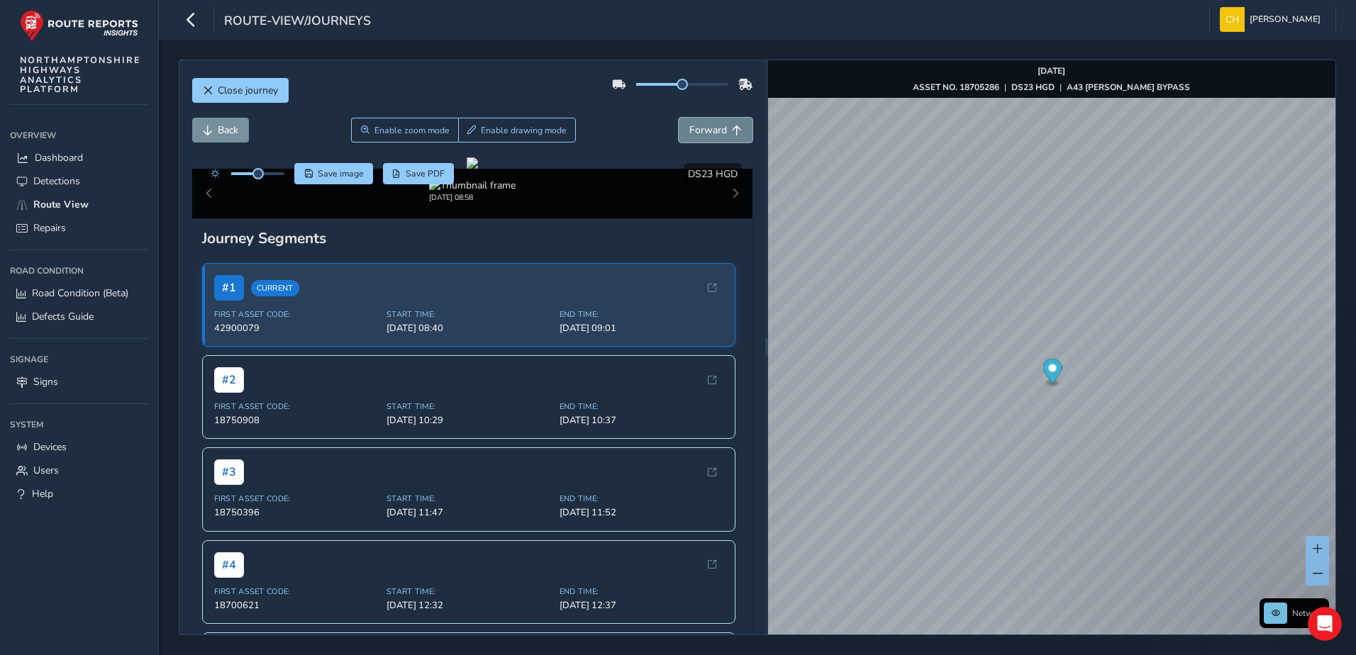
click at [697, 132] on span "Forward" at bounding box center [708, 129] width 38 height 13
click at [700, 127] on span "Forward" at bounding box center [708, 129] width 38 height 13
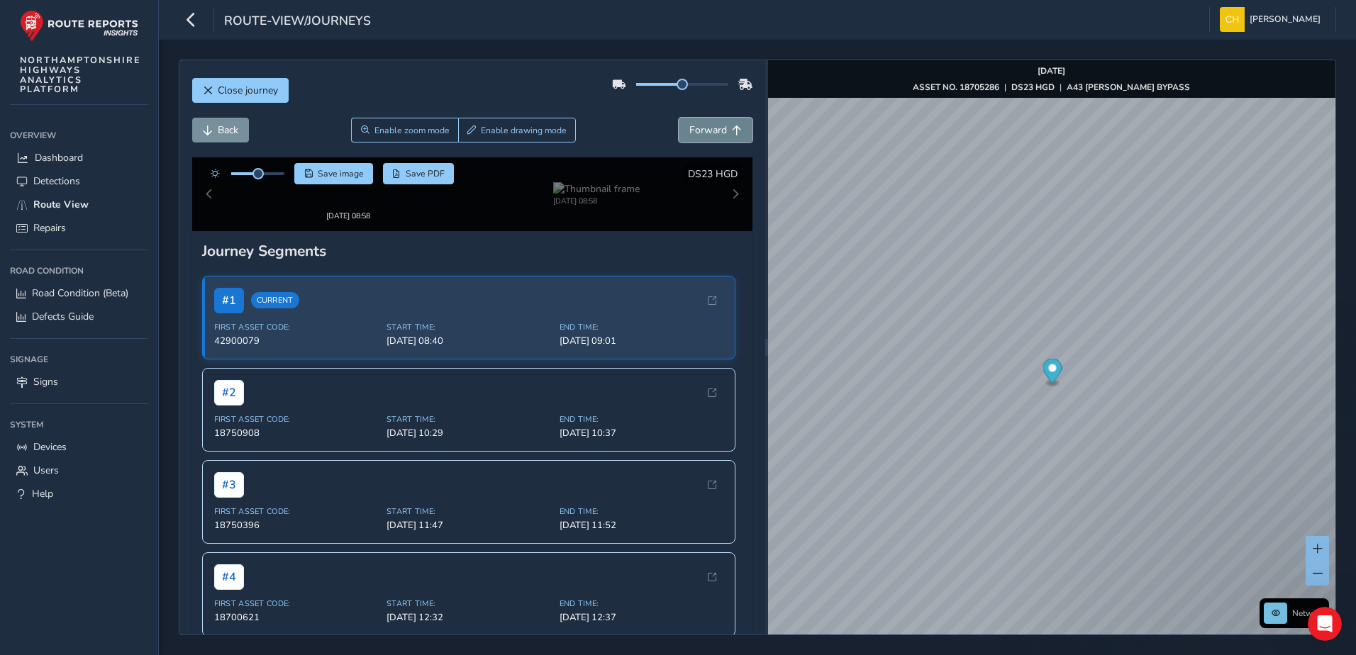
click at [700, 127] on span "Forward" at bounding box center [708, 129] width 38 height 13
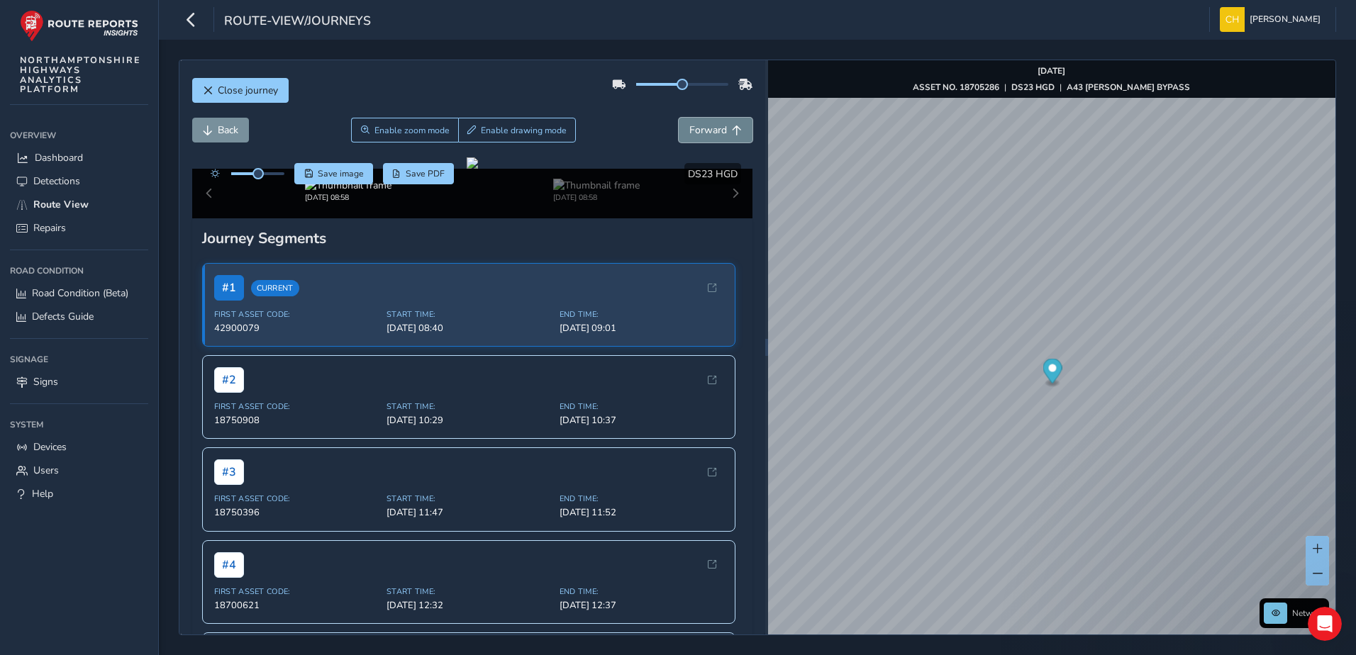
click at [700, 127] on span "Forward" at bounding box center [708, 129] width 38 height 13
click at [1352, 174] on div "Close journey Back Enable zoom mode Enable drawing mode Forward Click and Drag …" at bounding box center [757, 348] width 1197 height 616
click at [723, 218] on div "[DATE] 08:58" at bounding box center [472, 194] width 561 height 50
click at [699, 124] on span "Forward" at bounding box center [708, 129] width 38 height 13
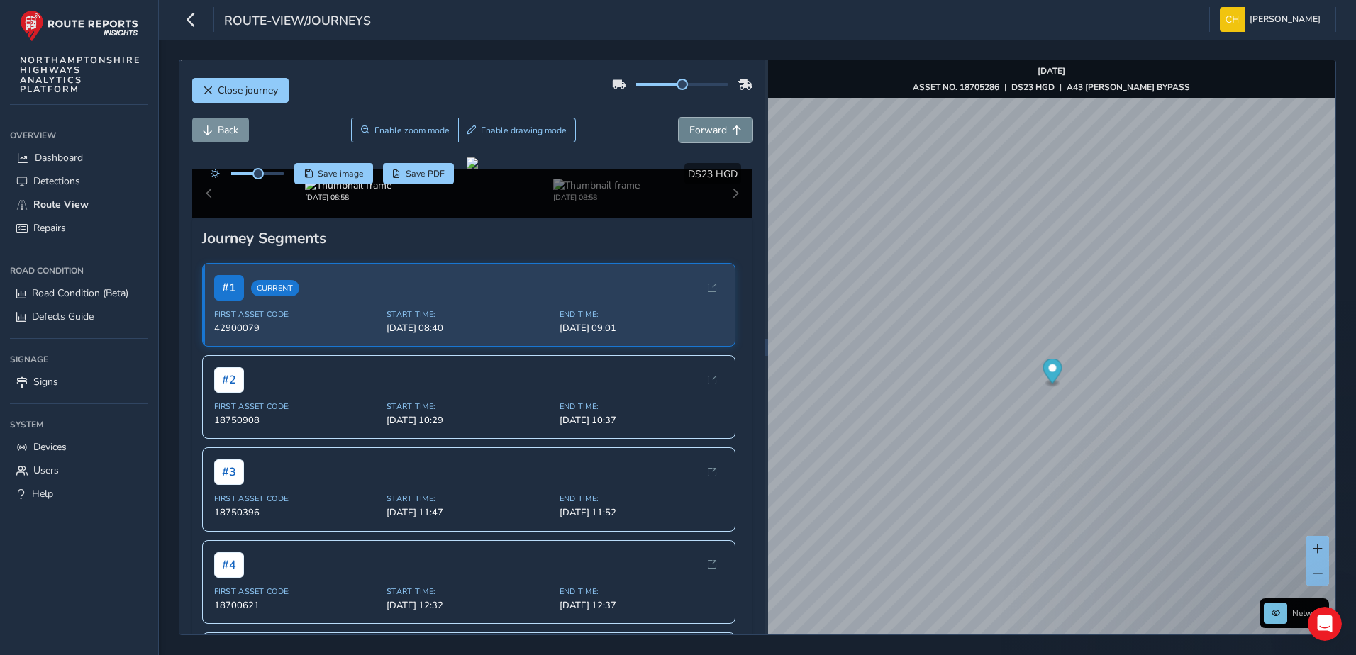
click at [699, 128] on span "Forward" at bounding box center [708, 129] width 38 height 13
click at [276, 296] on span "Current" at bounding box center [275, 287] width 48 height 16
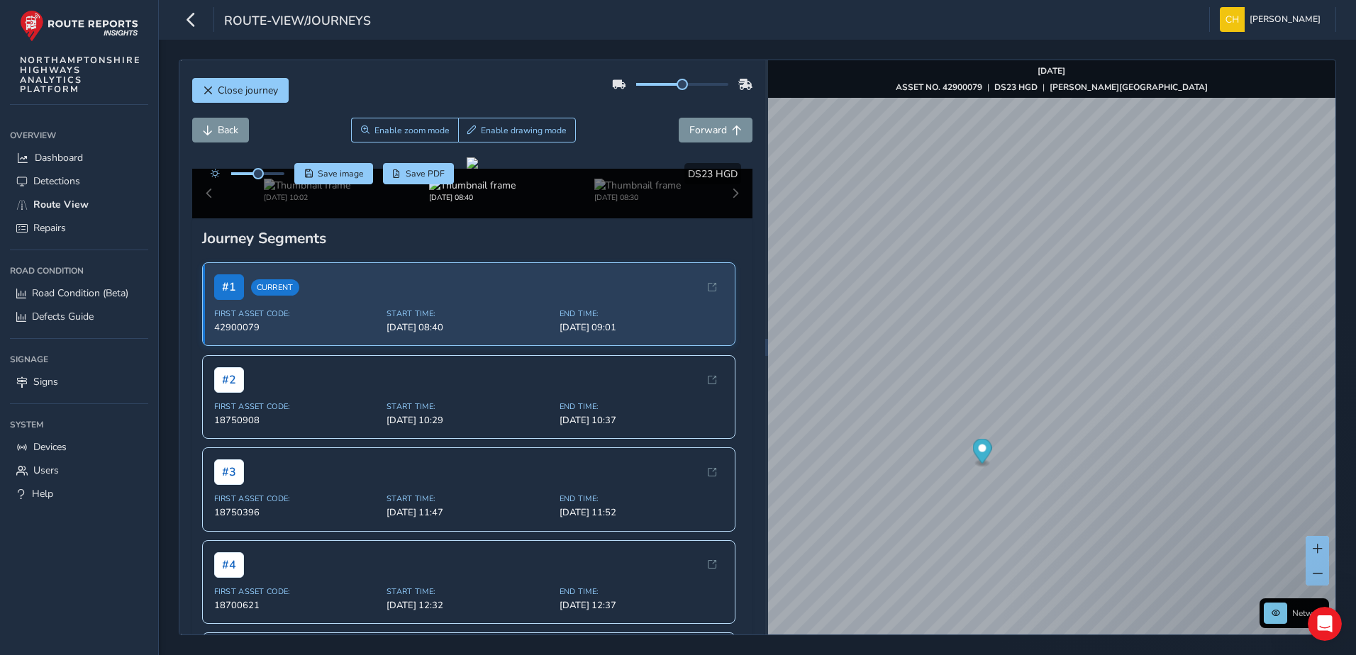
click at [986, 462] on ellipse "Map marker" at bounding box center [981, 463] width 9 height 5
click at [485, 203] on div "[DATE] 08:40" at bounding box center [596, 191] width 248 height 24
click at [626, 192] on img at bounding box center [596, 185] width 87 height 13
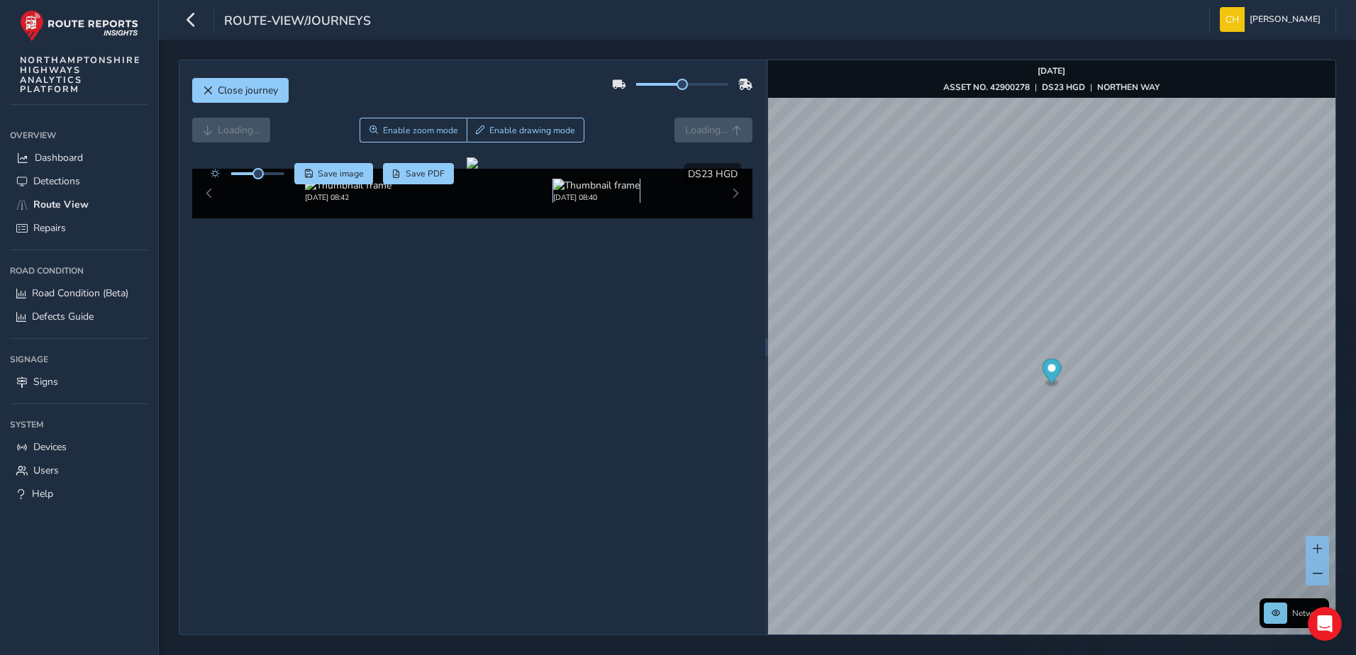
click at [622, 192] on img at bounding box center [596, 185] width 87 height 13
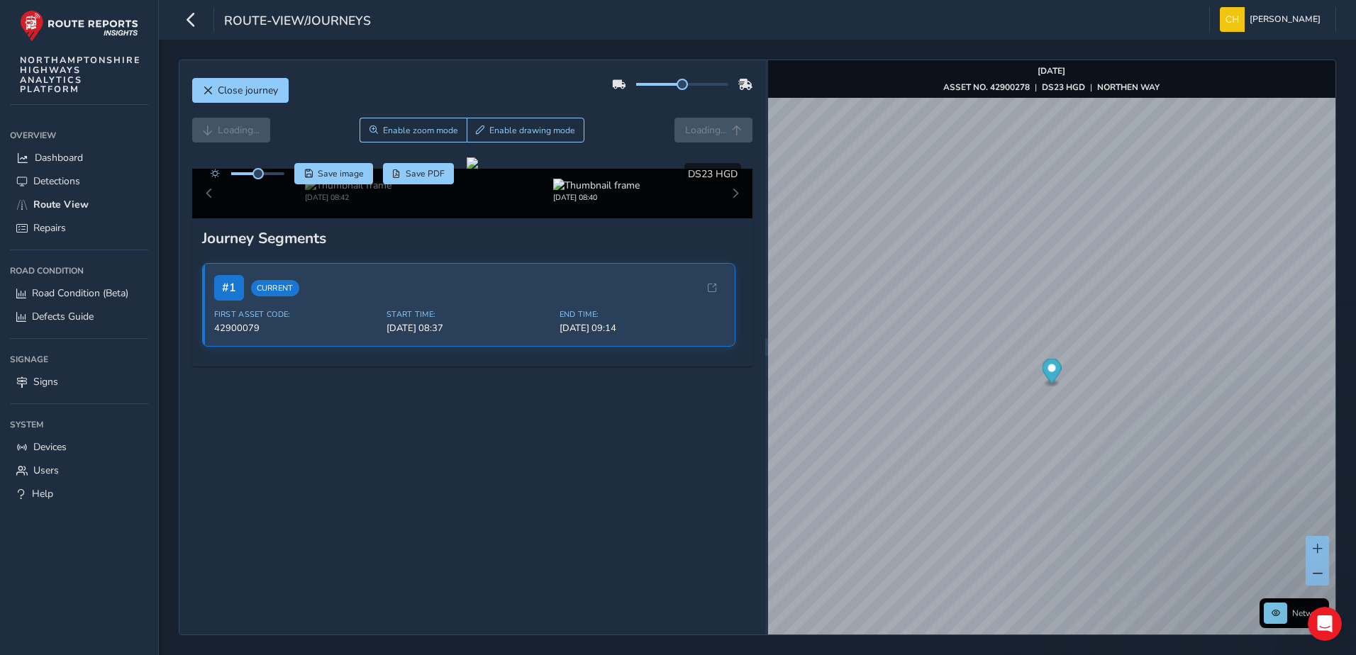
click at [724, 218] on div "[DATE] 08:42 [DATE] 08:40" at bounding box center [472, 194] width 561 height 50
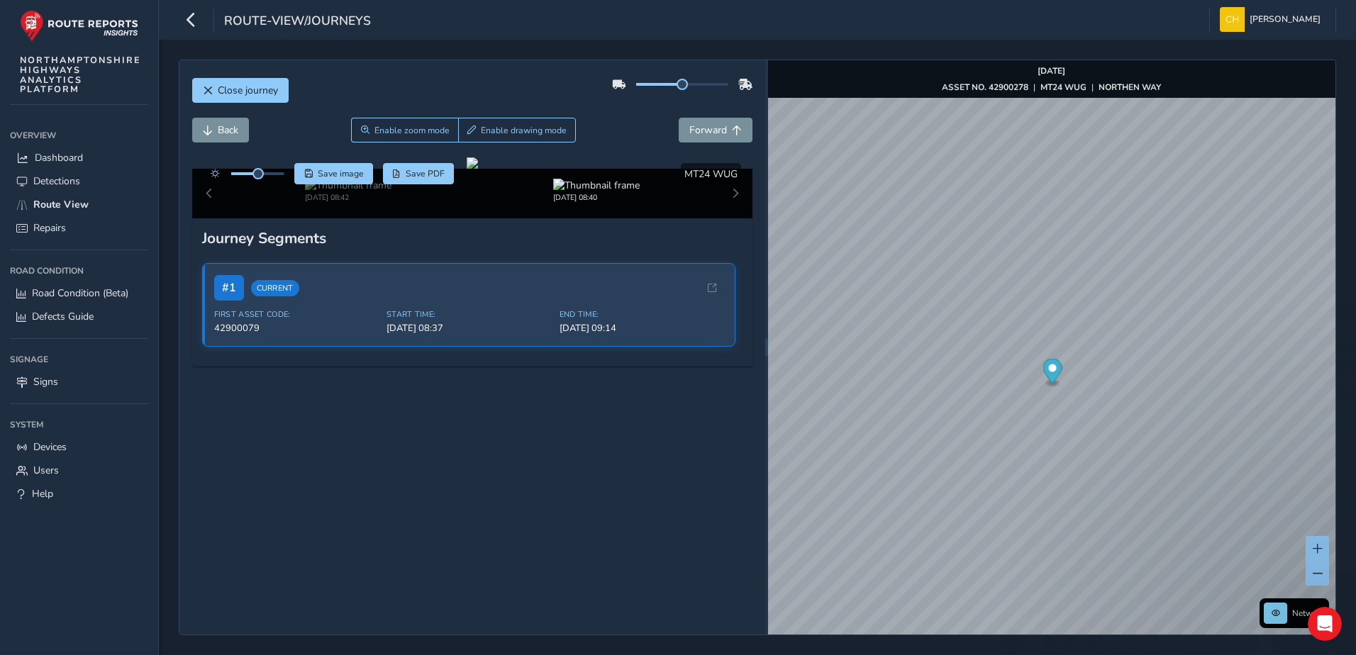
click at [724, 218] on div "[DATE] 08:42 [DATE] 08:40" at bounding box center [472, 194] width 561 height 50
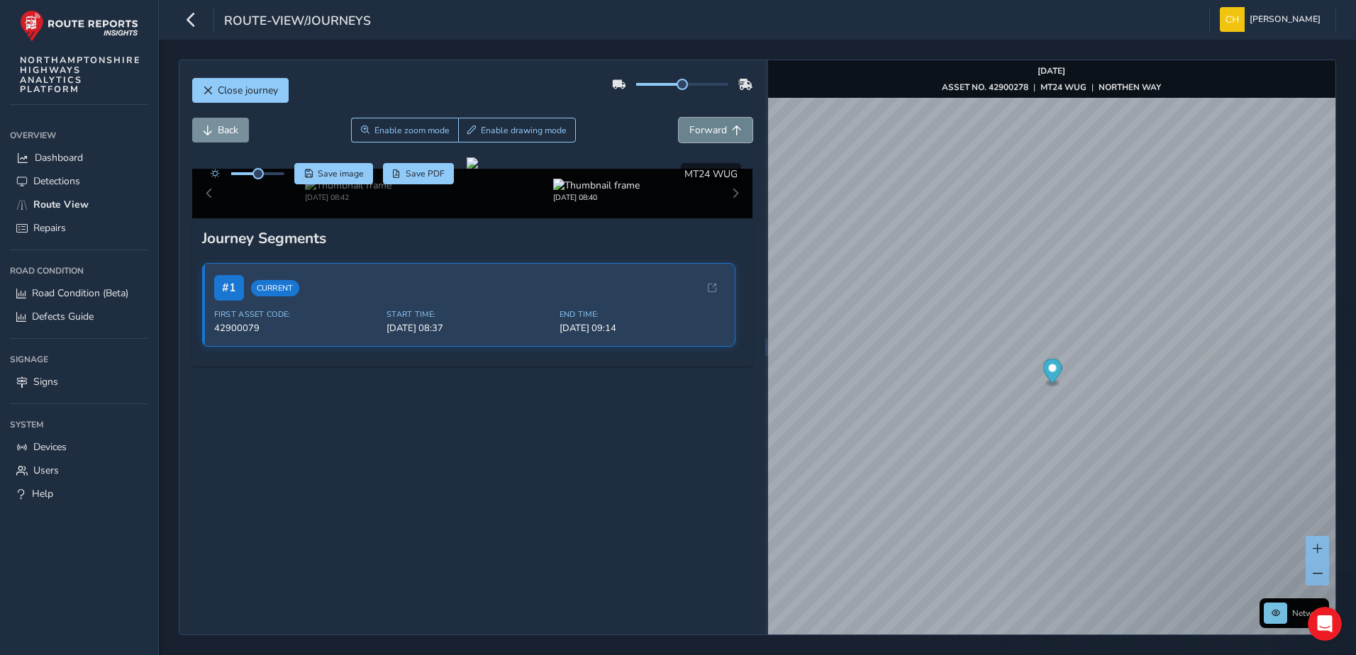
click at [732, 130] on span "Forward" at bounding box center [737, 131] width 10 height 10
click at [732, 133] on span "Forward" at bounding box center [737, 131] width 10 height 10
click at [70, 158] on span "Dashboard" at bounding box center [59, 157] width 48 height 13
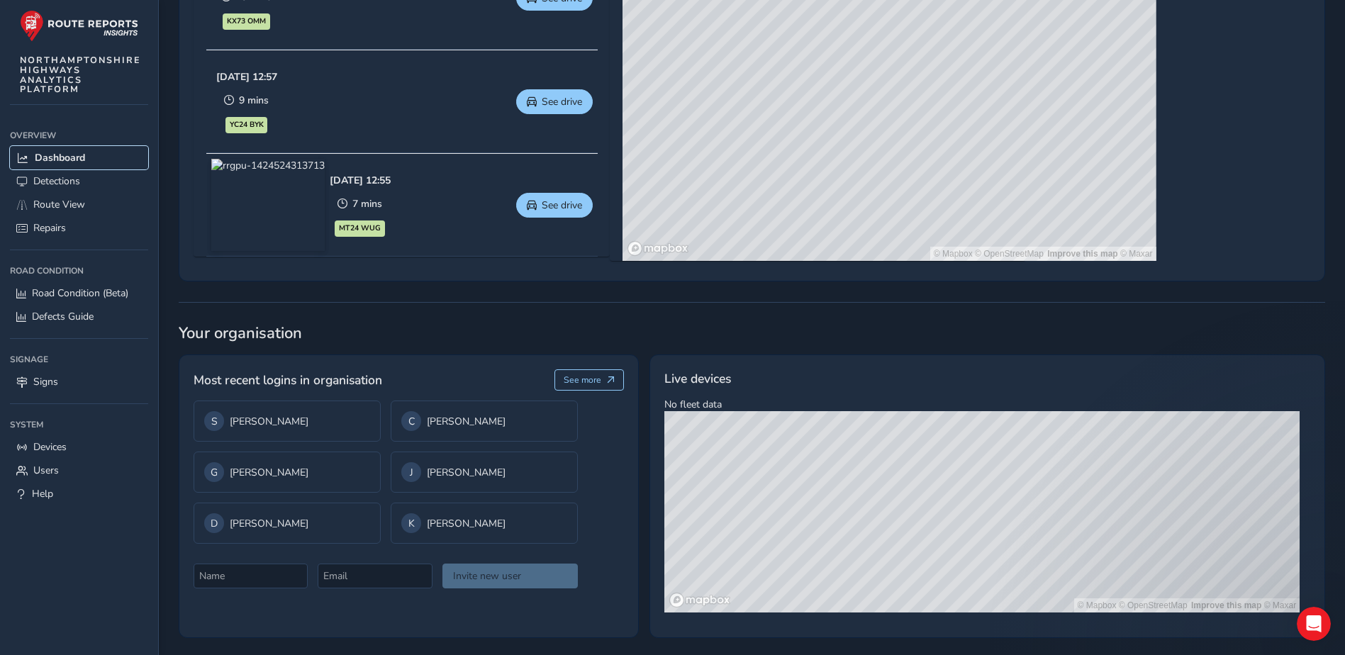
scroll to position [854, 0]
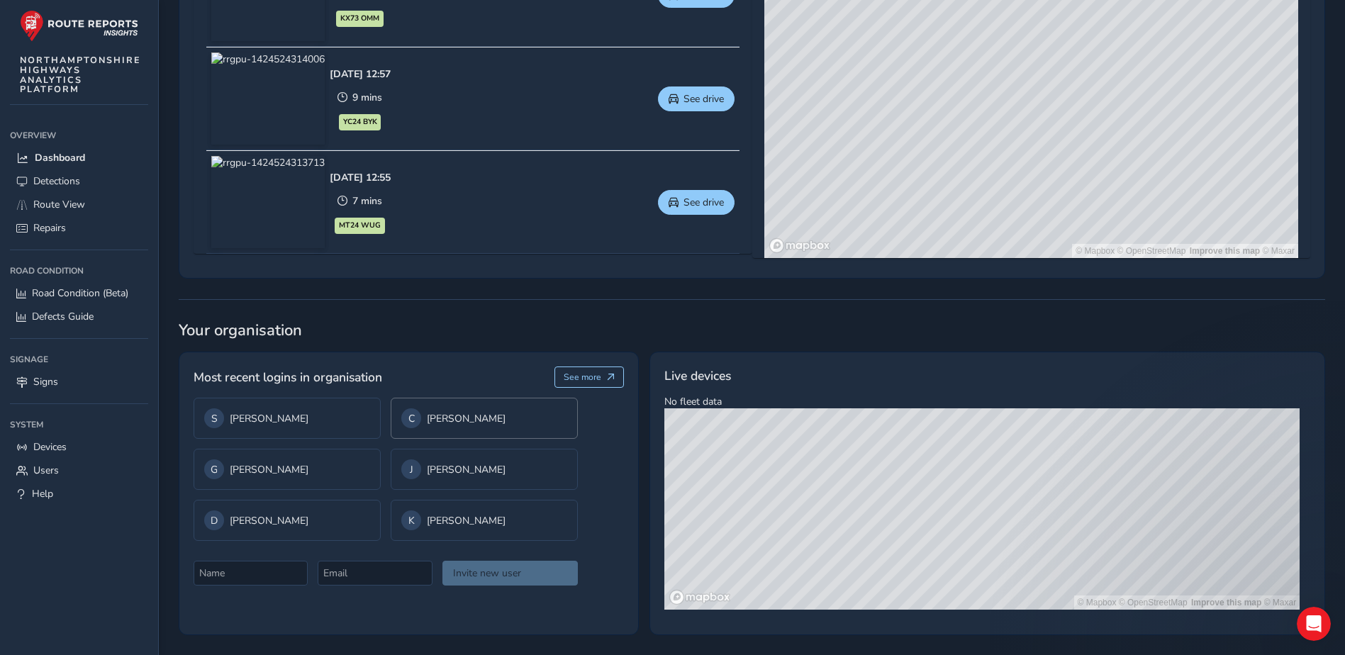
click at [434, 423] on div "C [PERSON_NAME]" at bounding box center [484, 419] width 166 height 20
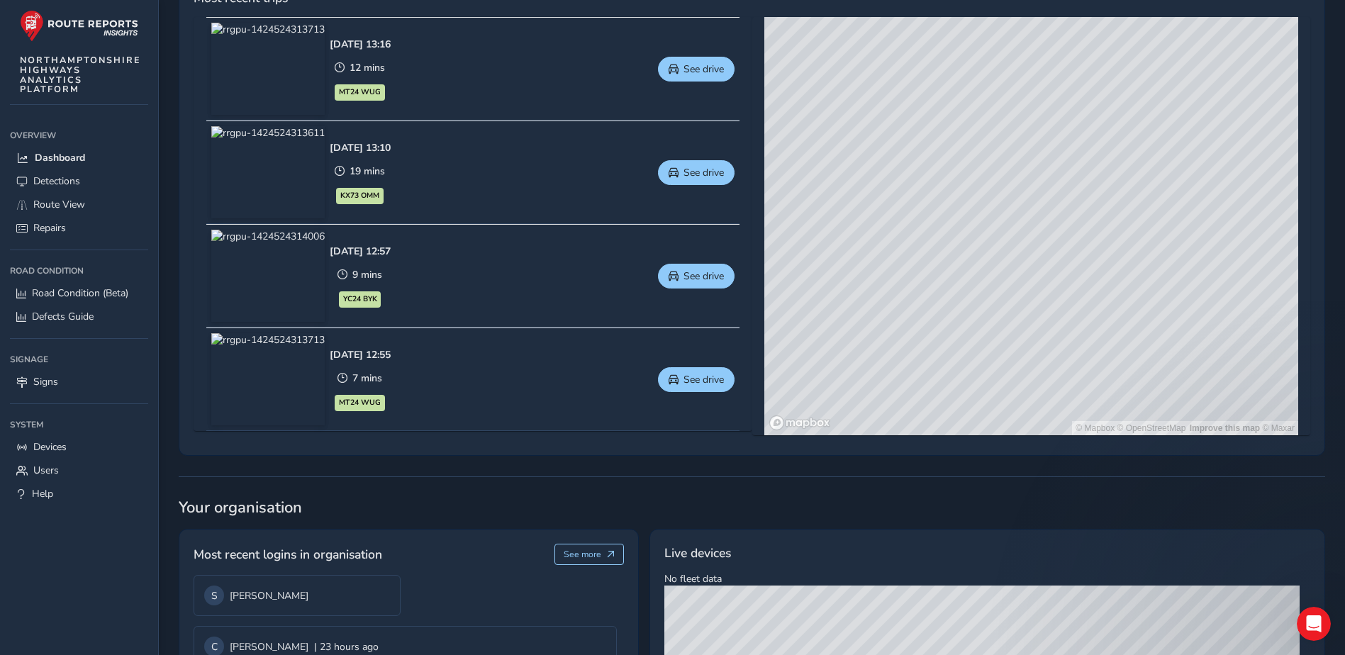
scroll to position [535, 0]
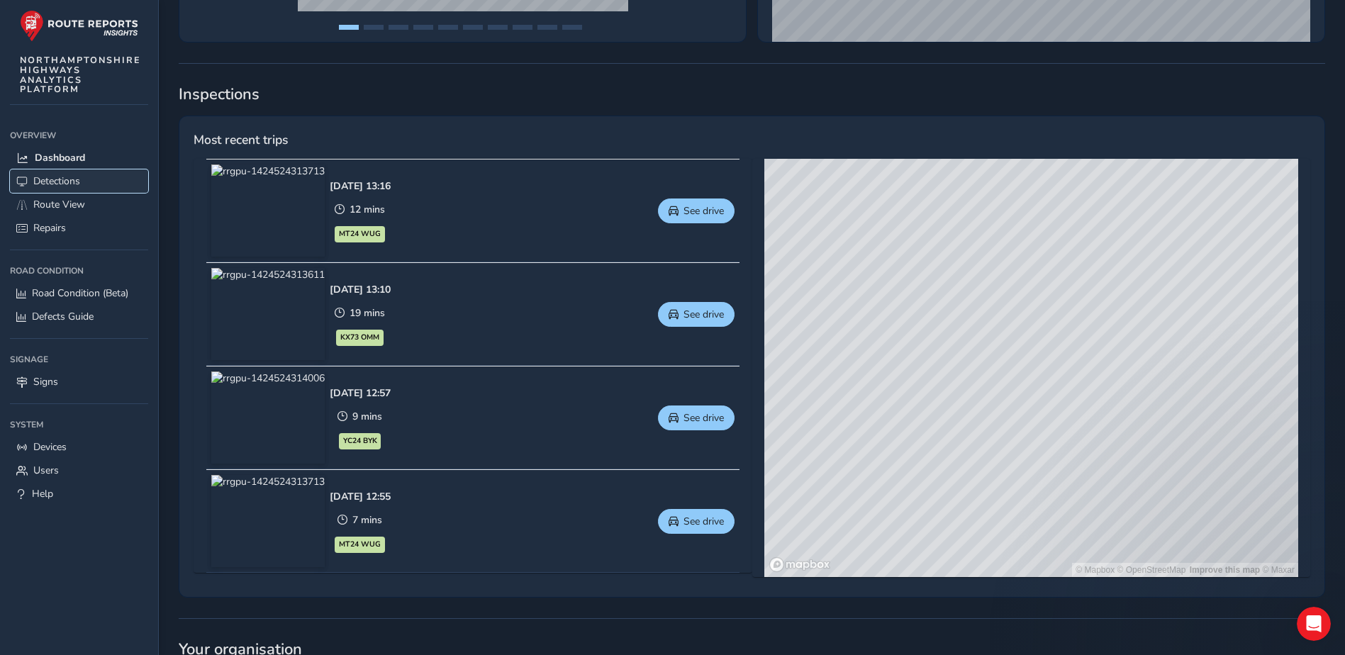
click at [63, 184] on span "Detections" at bounding box center [56, 180] width 47 height 13
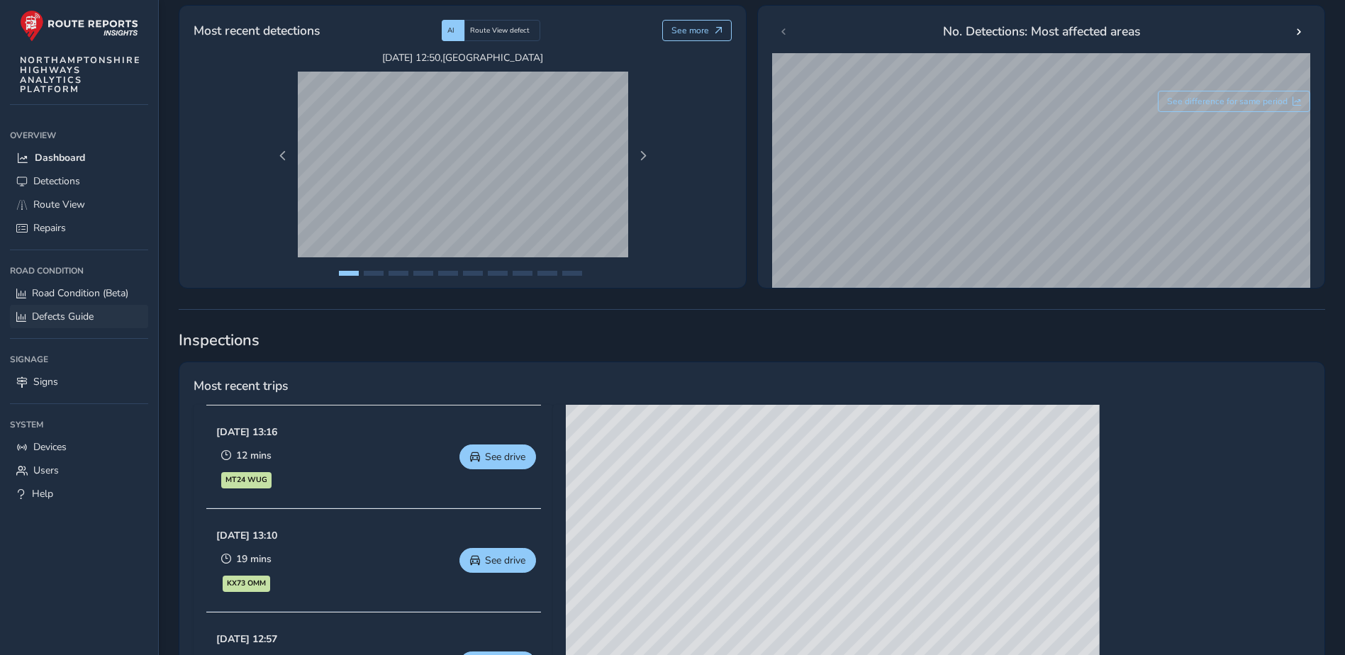
scroll to position [284, 0]
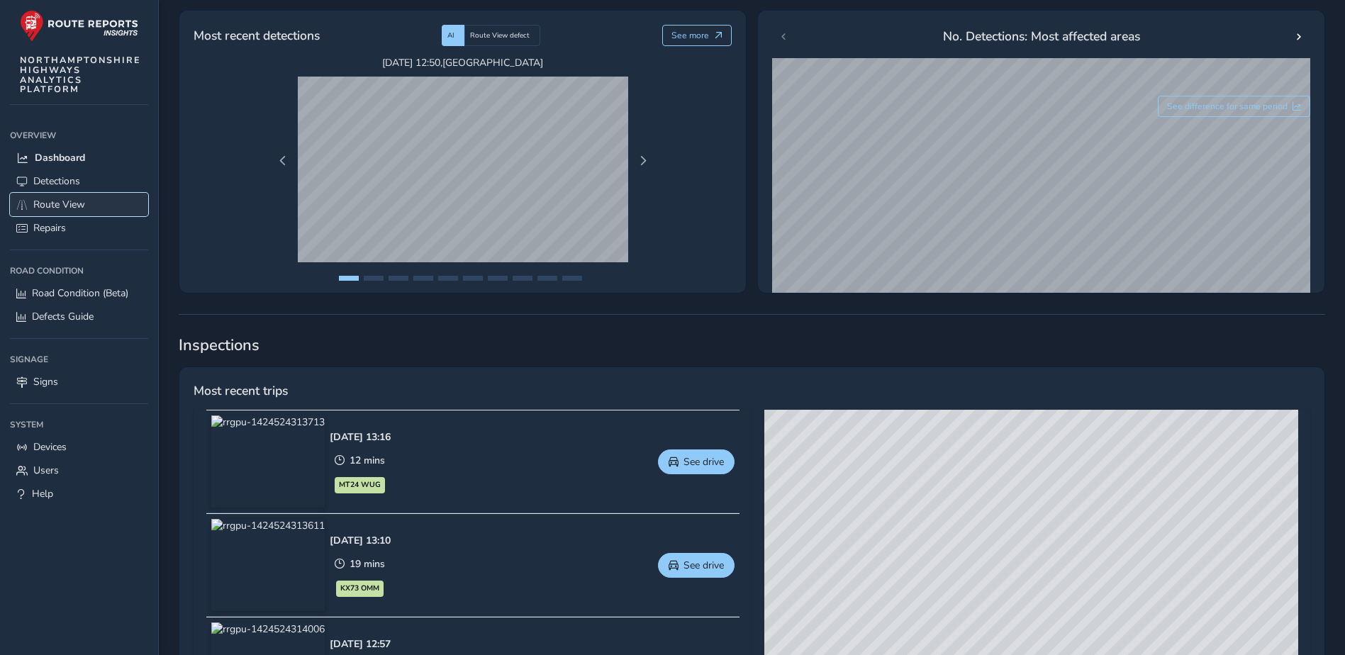
click at [51, 202] on span "Route View" at bounding box center [59, 204] width 52 height 13
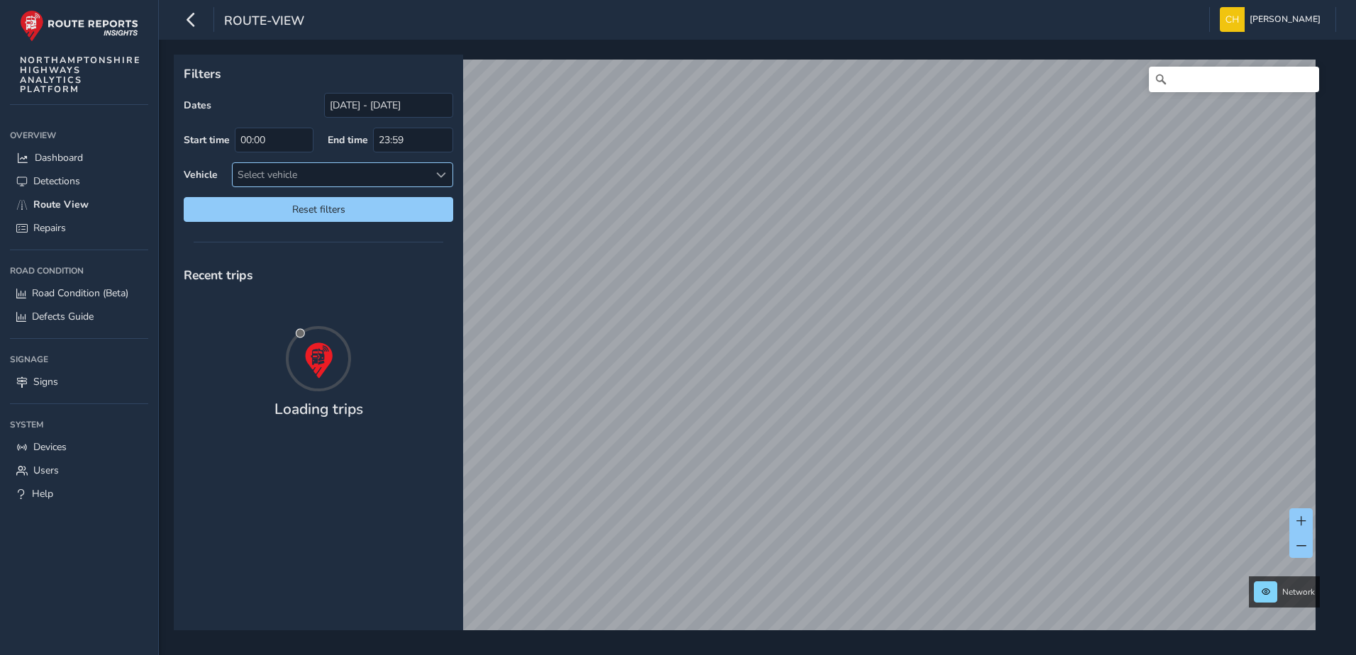
click at [439, 175] on span at bounding box center [441, 175] width 10 height 10
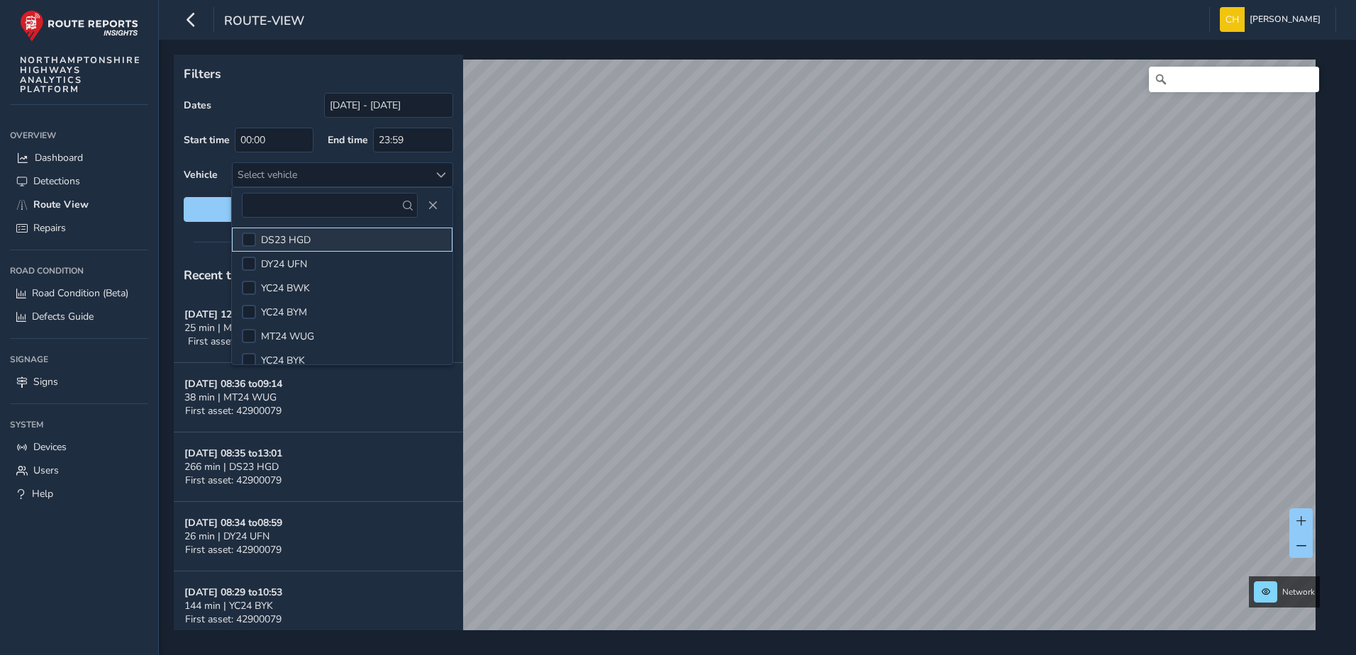
click at [352, 239] on li "DS23 HGD" at bounding box center [342, 240] width 221 height 24
click at [427, 204] on button "Close" at bounding box center [433, 206] width 20 height 20
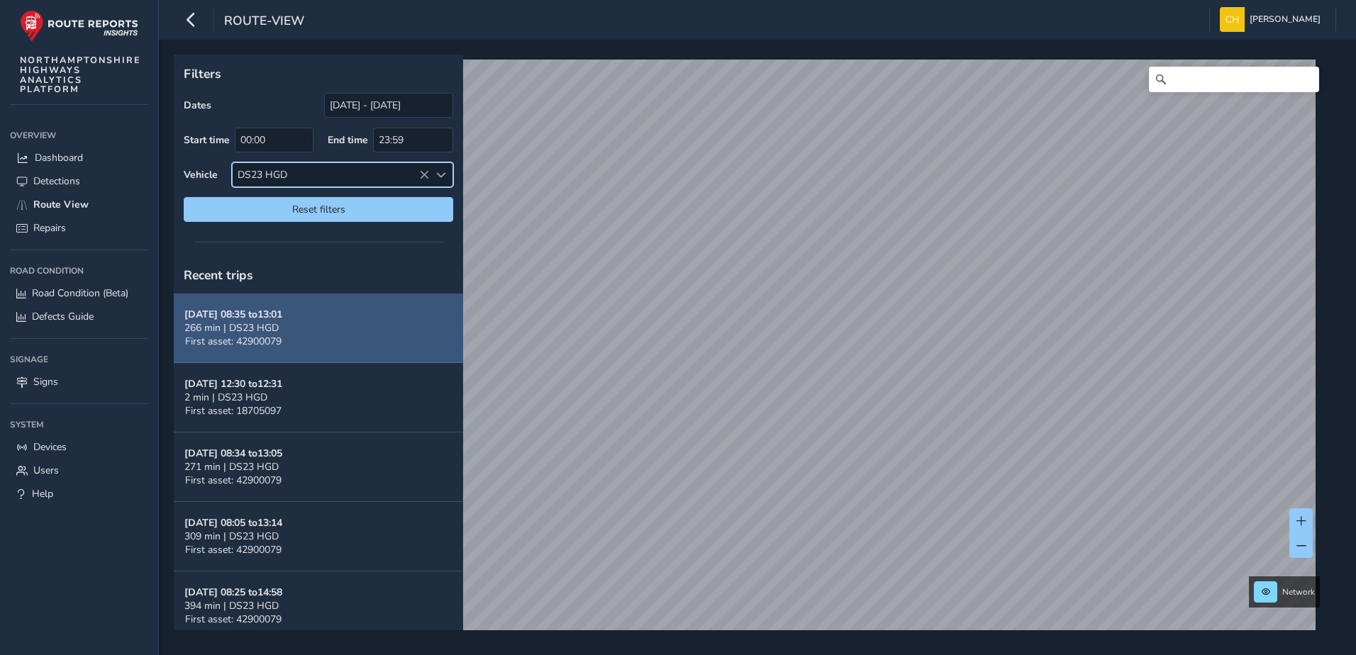
click at [282, 323] on div "266 min | DS23 HGD" at bounding box center [233, 327] width 98 height 13
click at [255, 326] on span "266 min | DS23 HGD" at bounding box center [231, 327] width 94 height 13
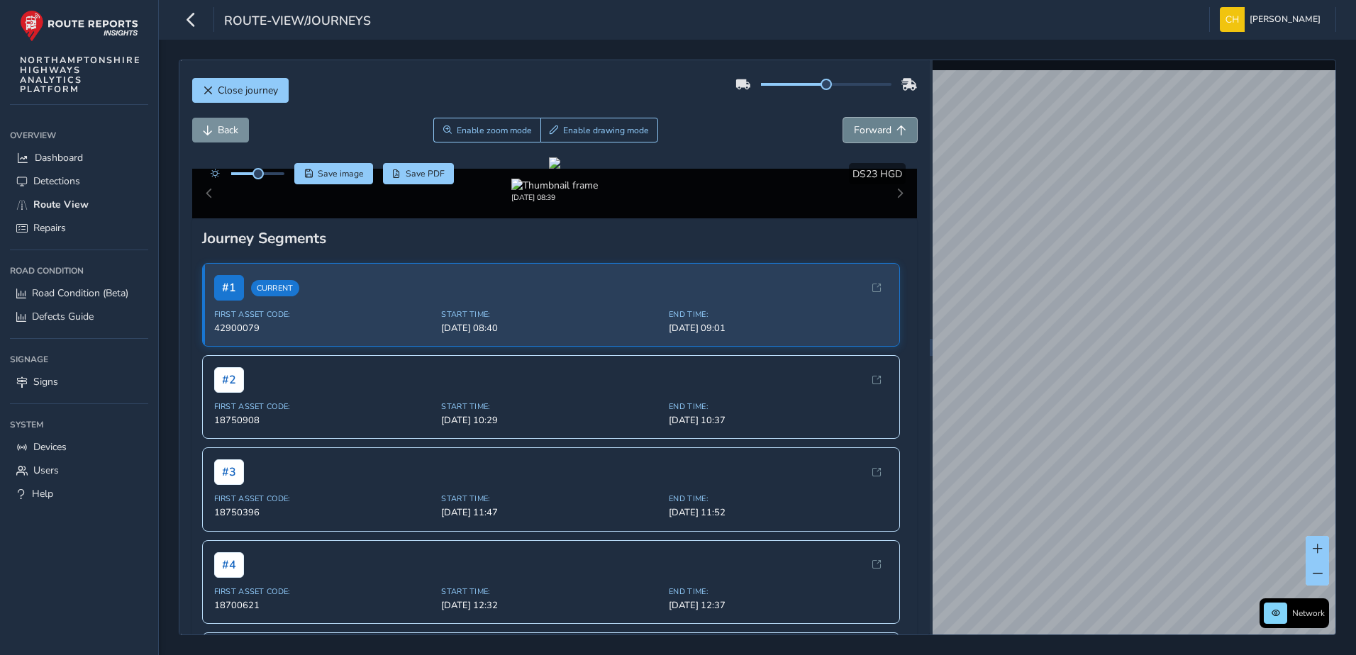
click at [870, 126] on span "Forward" at bounding box center [873, 129] width 38 height 13
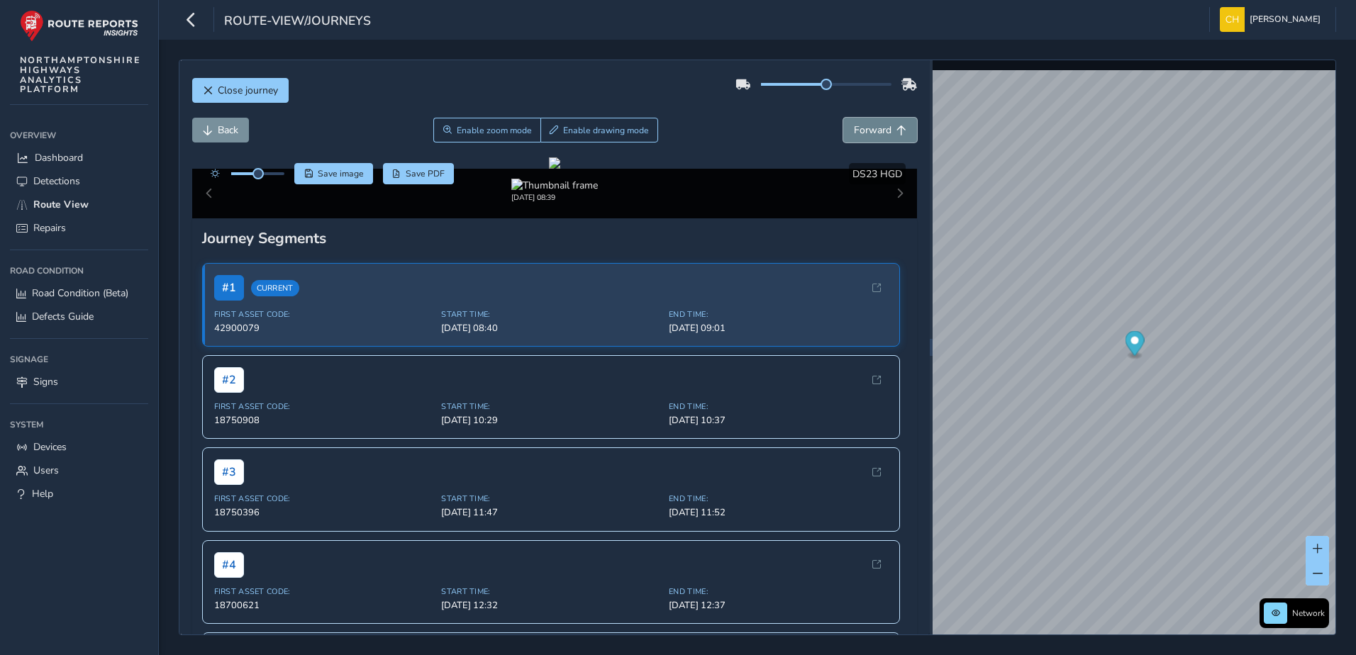
click at [870, 126] on span "Forward" at bounding box center [873, 129] width 38 height 13
click at [870, 131] on span "Forward" at bounding box center [873, 129] width 38 height 13
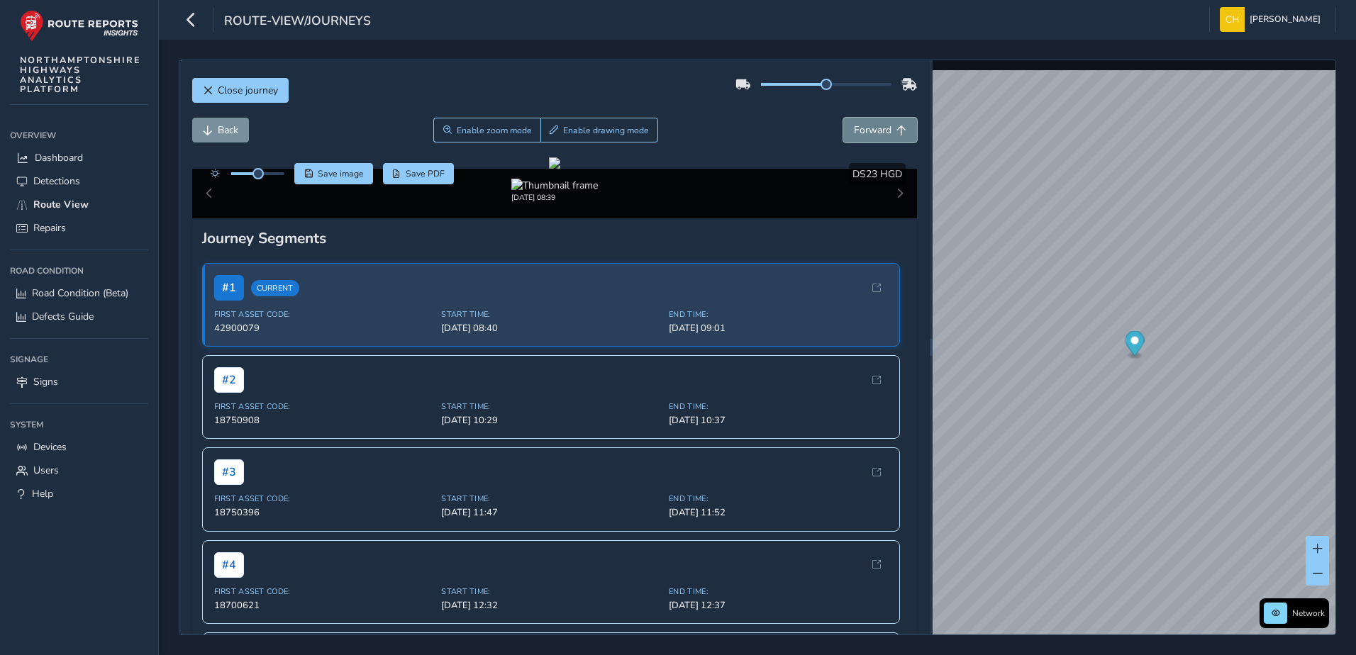
click at [870, 131] on span "Forward" at bounding box center [873, 129] width 38 height 13
drag, startPoint x: 870, startPoint y: 131, endPoint x: 1183, endPoint y: 161, distance: 314.3
click at [1183, 161] on icon "Map marker" at bounding box center [1186, 166] width 19 height 25
click at [1189, 172] on icon "Map marker" at bounding box center [1186, 169] width 19 height 25
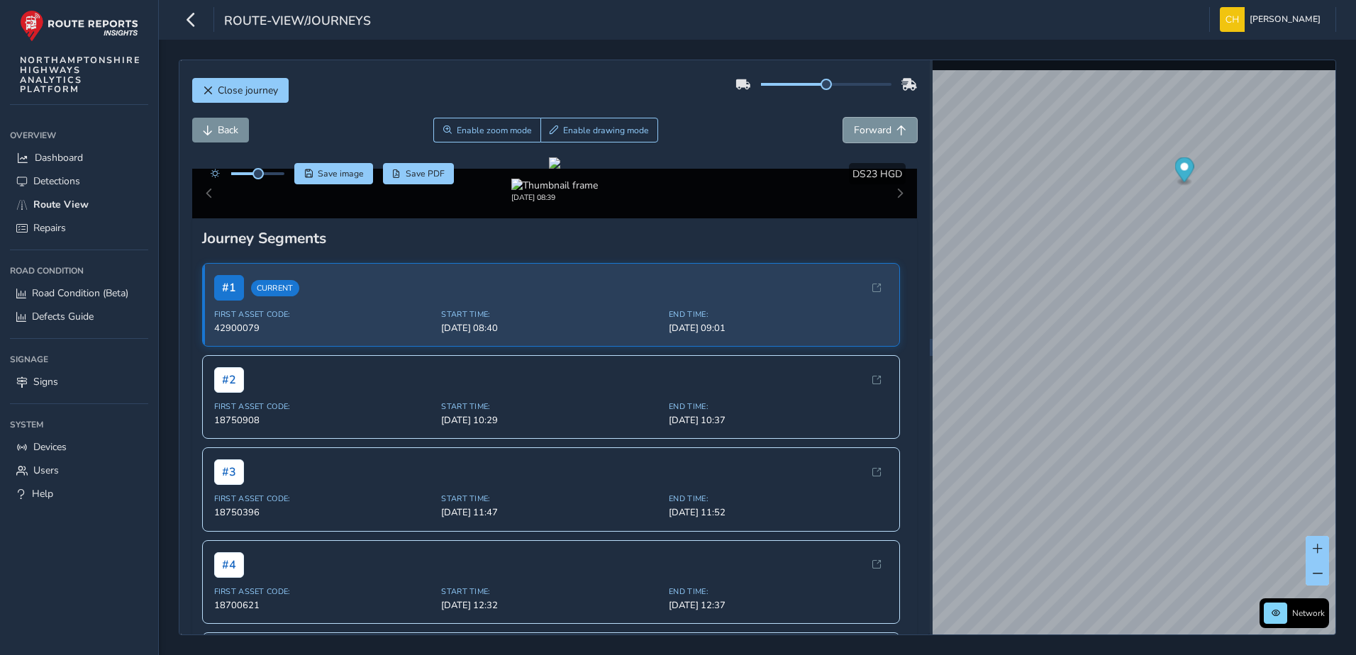
click at [1186, 174] on icon "Map marker" at bounding box center [1184, 169] width 19 height 25
click at [1187, 310] on h6 "Available inspection trips:" at bounding box center [1222, 304] width 135 height 12
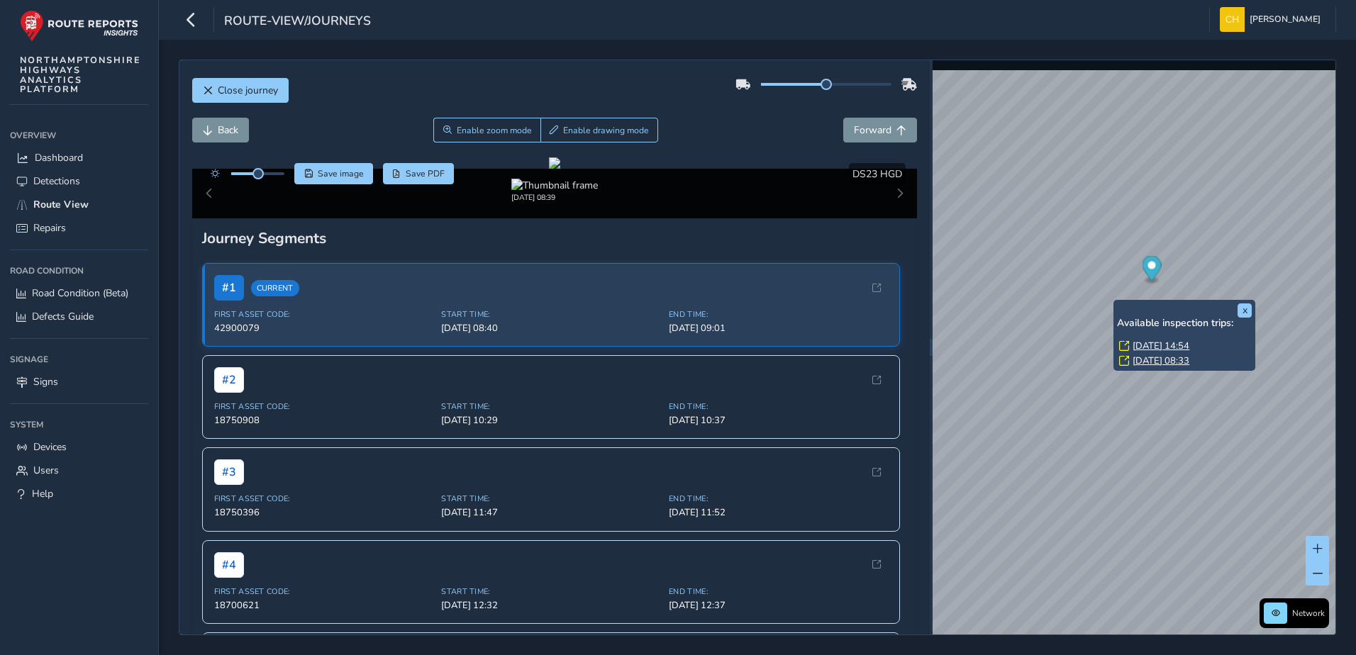
click at [1162, 344] on link "Tue, 2 Sep, 14:54" at bounding box center [1161, 346] width 57 height 13
